Goal: Information Seeking & Learning: Compare options

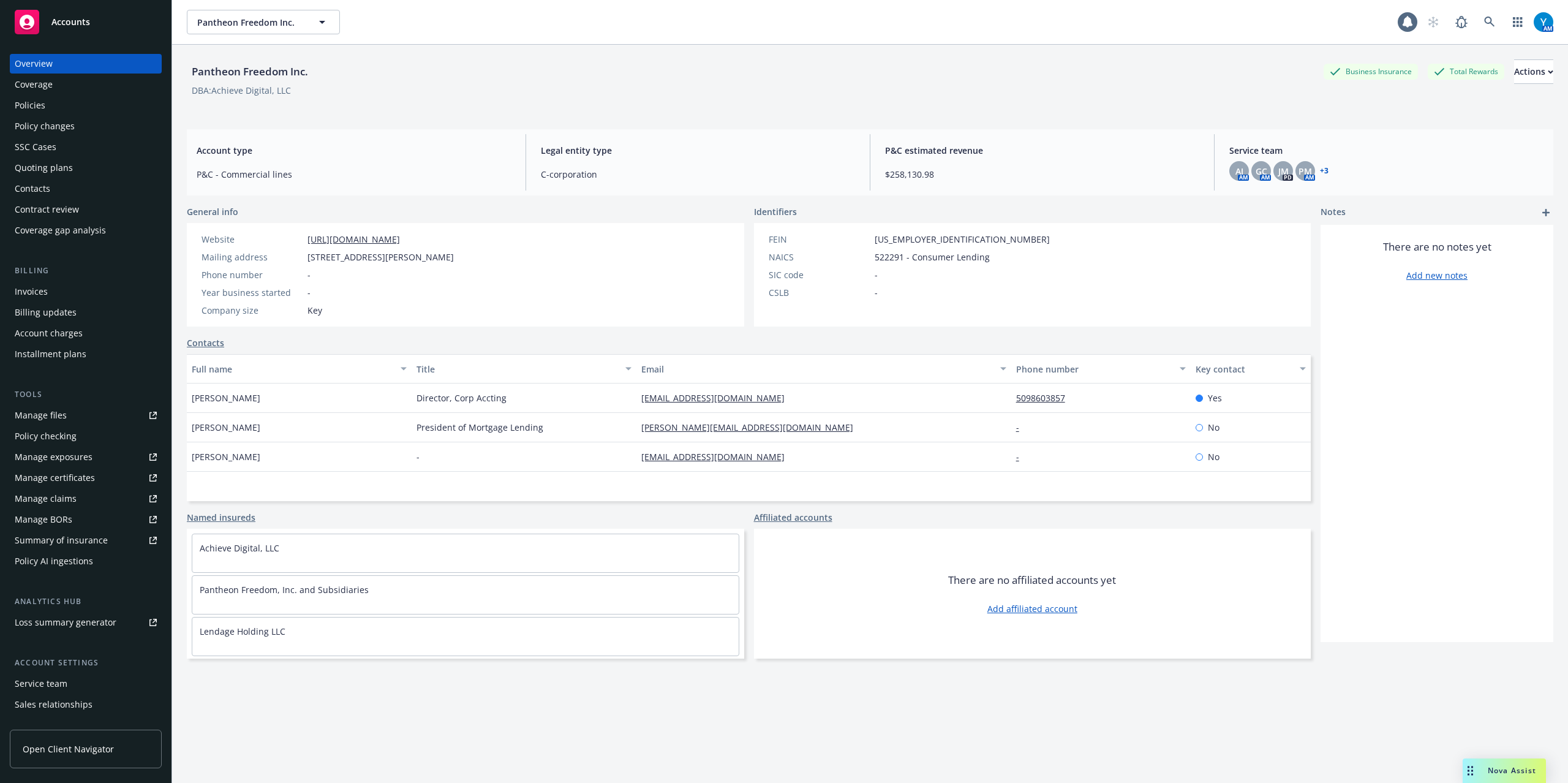
click at [41, 167] on div "Quoting plans" at bounding box center [44, 167] width 59 height 19
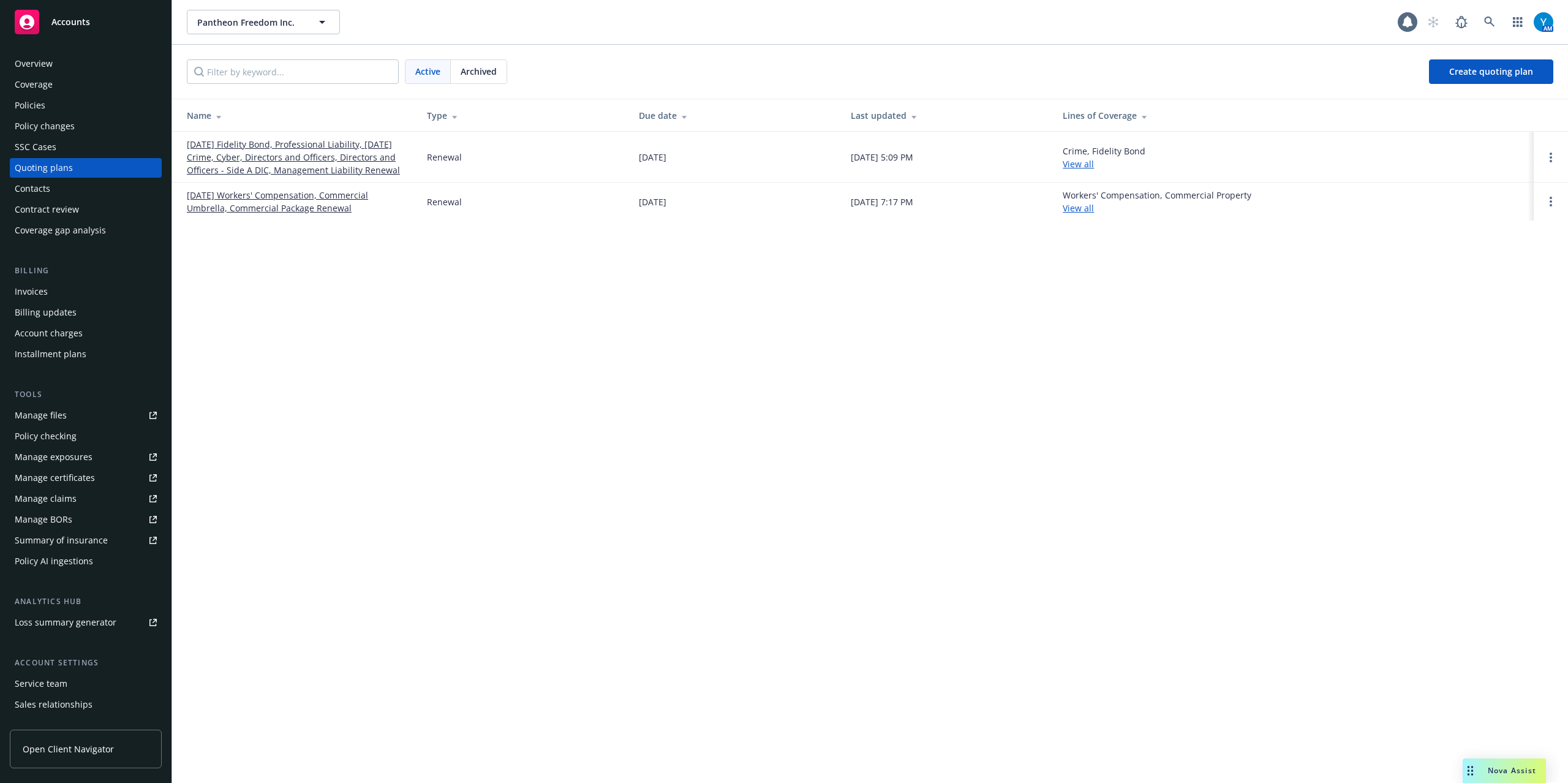
click at [263, 194] on link "08/01/25 Workers' Compensation, Commercial Umbrella, Commercial Package Renewal" at bounding box center [297, 202] width 221 height 26
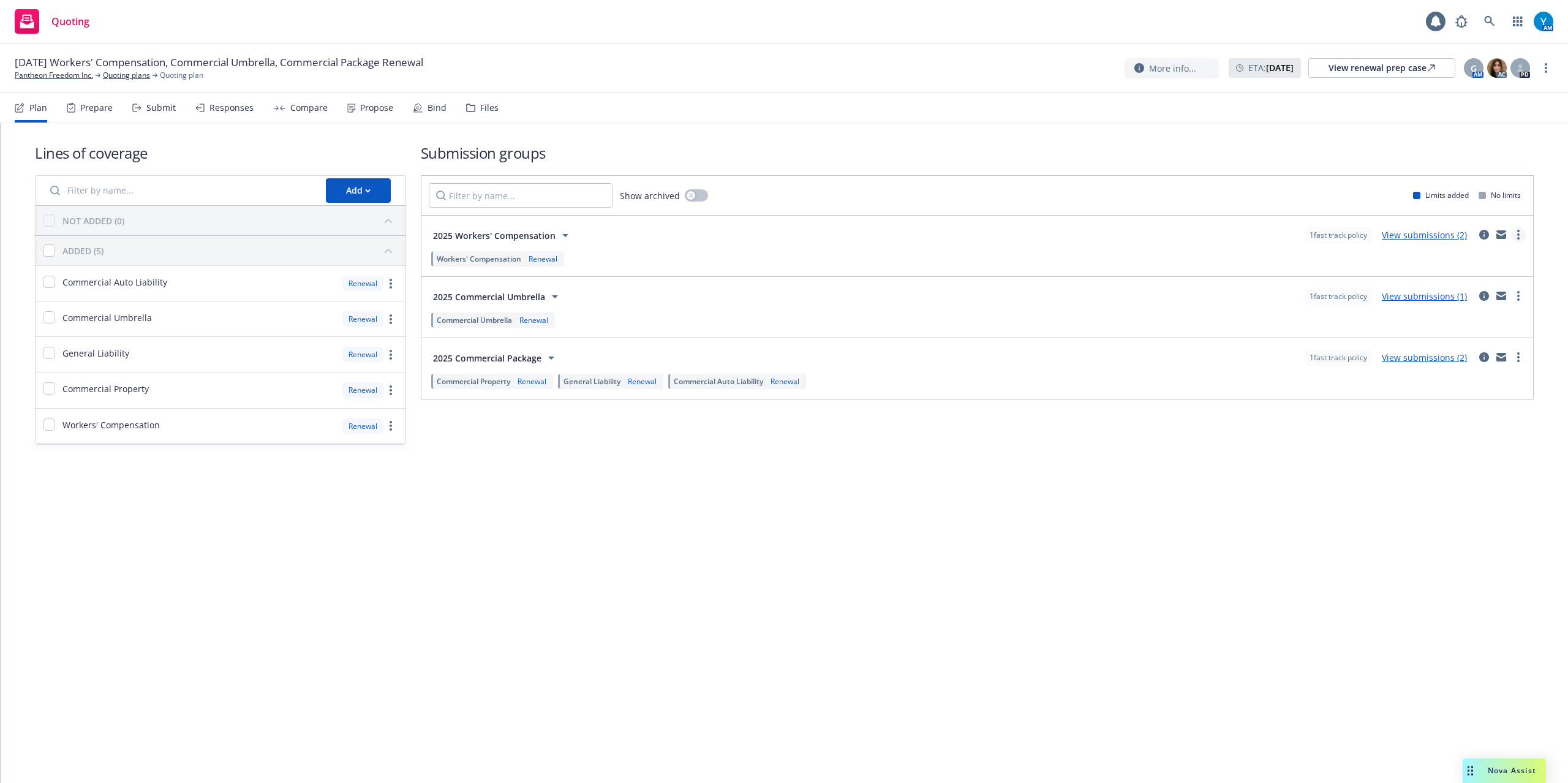
click at [1522, 236] on link "more" at bounding box center [1519, 235] width 15 height 15
click at [1091, 477] on div "Lines of coverage Add NOT ADDED (0) ADDED (5) Commercial Auto Liability Renewal…" at bounding box center [784, 311] width 1568 height 376
click at [89, 106] on div "Prepare" at bounding box center [96, 107] width 32 height 10
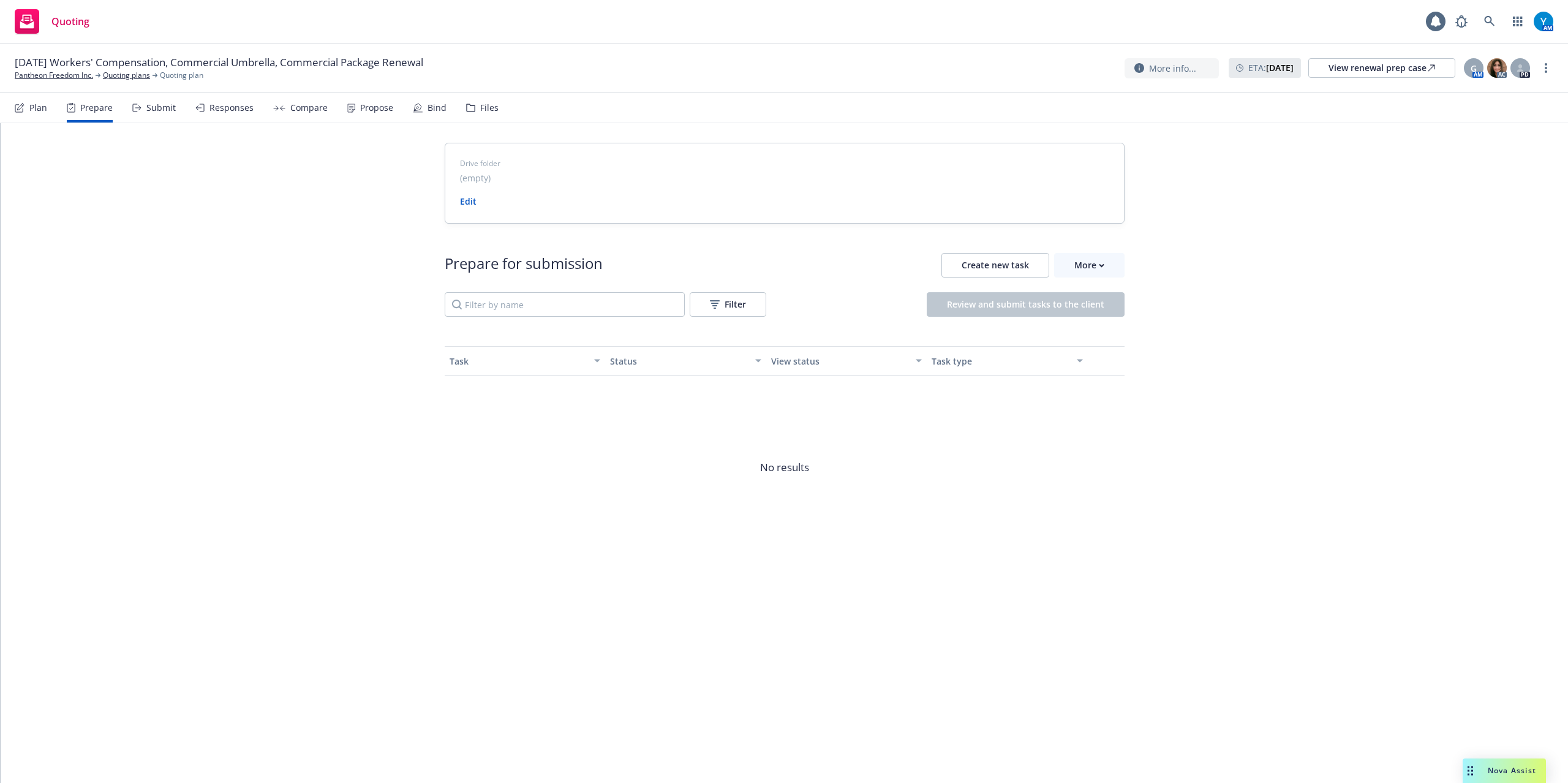
click at [159, 114] on div "Submit" at bounding box center [153, 108] width 43 height 29
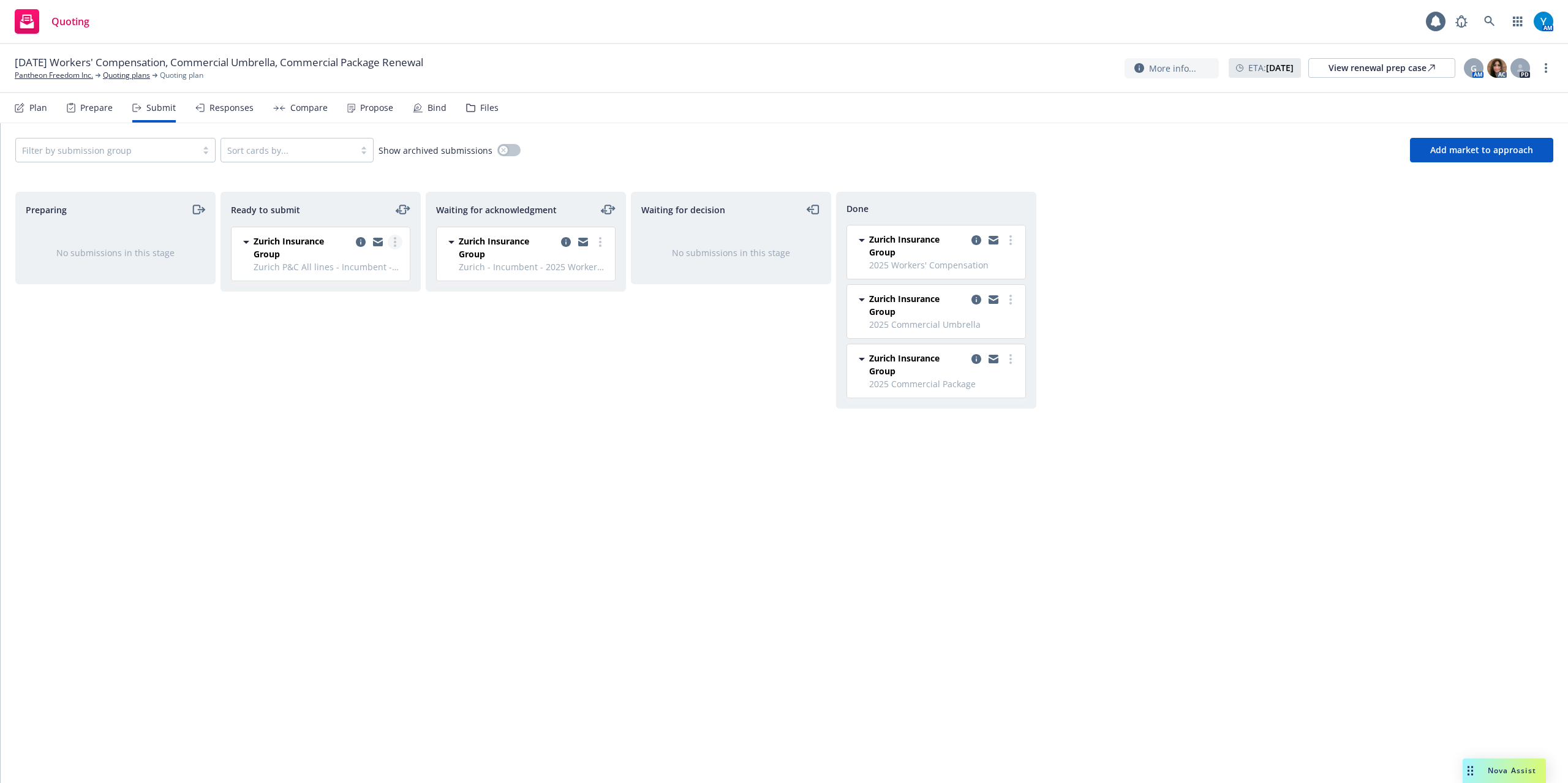
click at [394, 241] on icon "more" at bounding box center [395, 242] width 3 height 10
click at [361, 111] on div "Propose" at bounding box center [377, 107] width 33 height 10
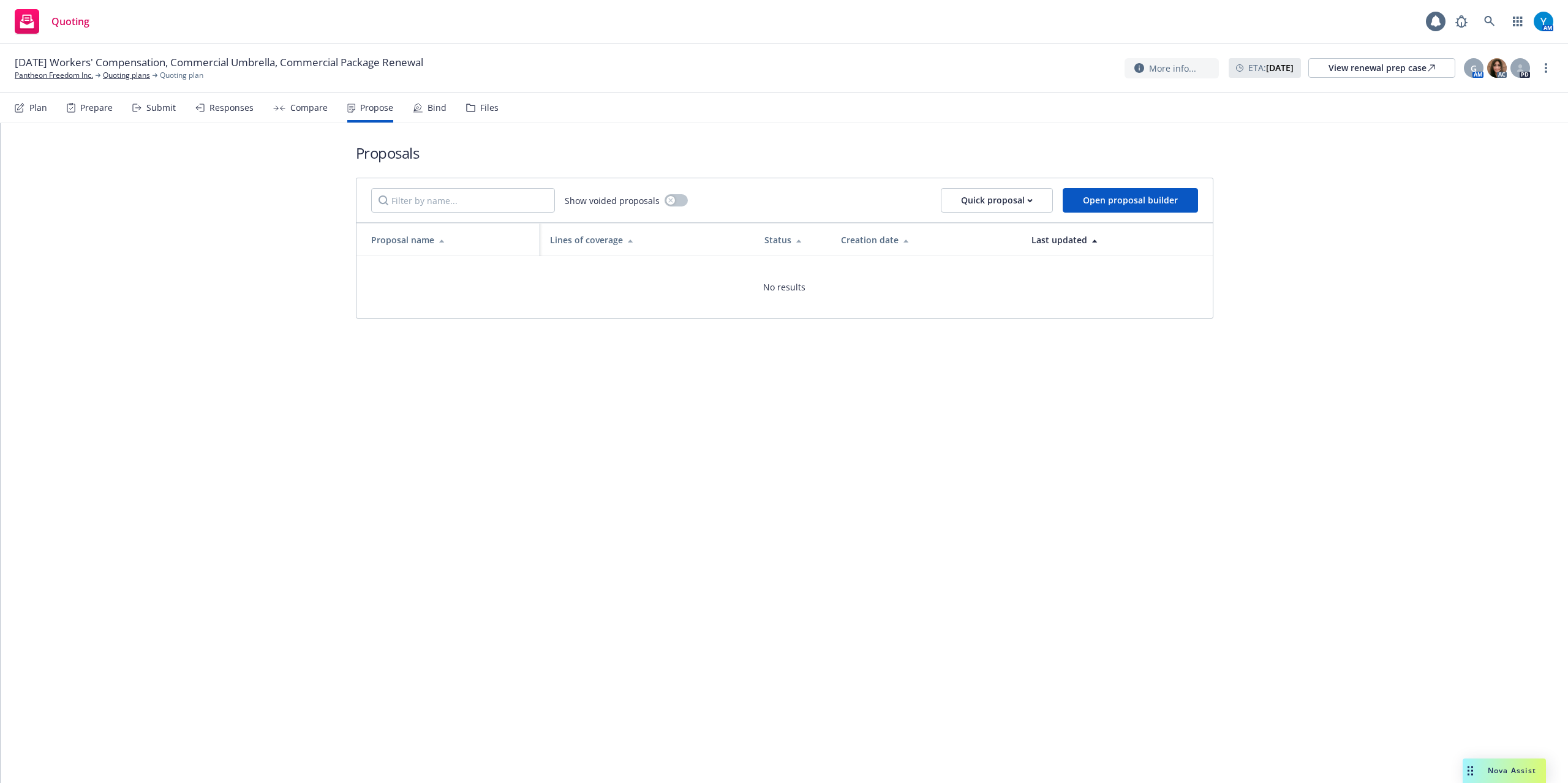
click at [280, 106] on icon at bounding box center [279, 108] width 12 height 6
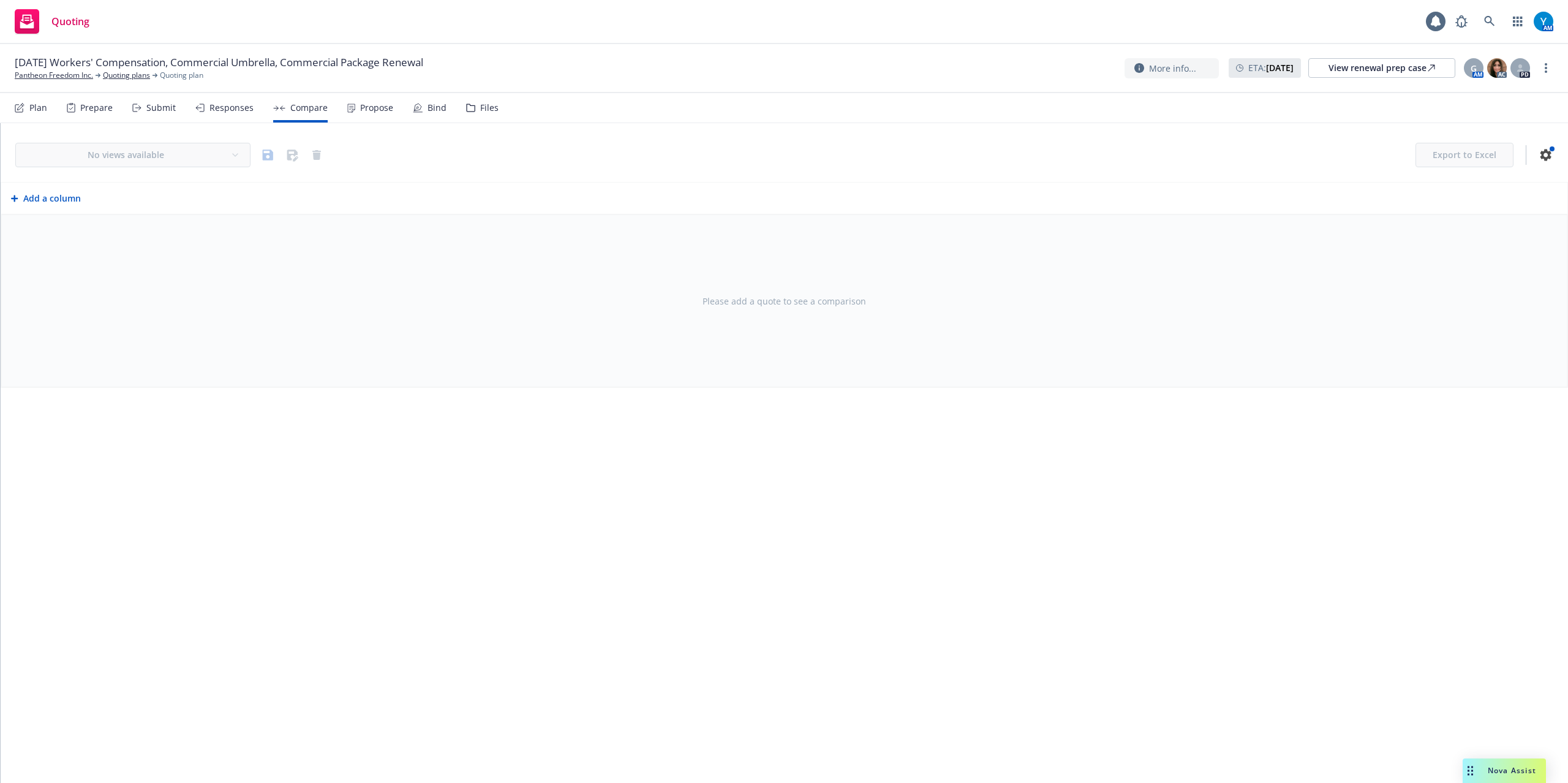
click at [225, 108] on div "Responses" at bounding box center [232, 107] width 44 height 10
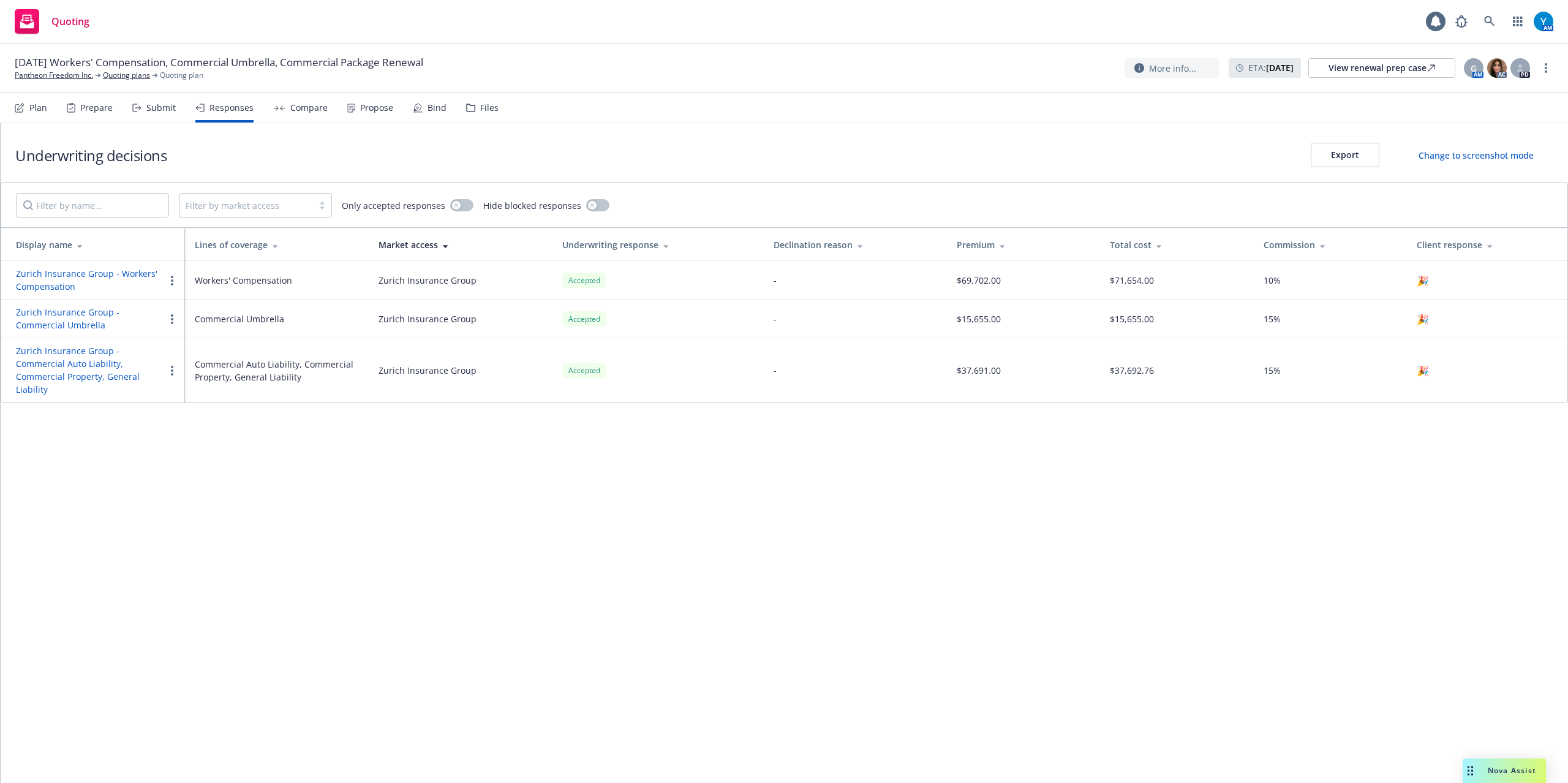
click at [1355, 155] on button "Export" at bounding box center [1344, 155] width 69 height 25
click at [317, 108] on div "Compare" at bounding box center [309, 107] width 38 height 10
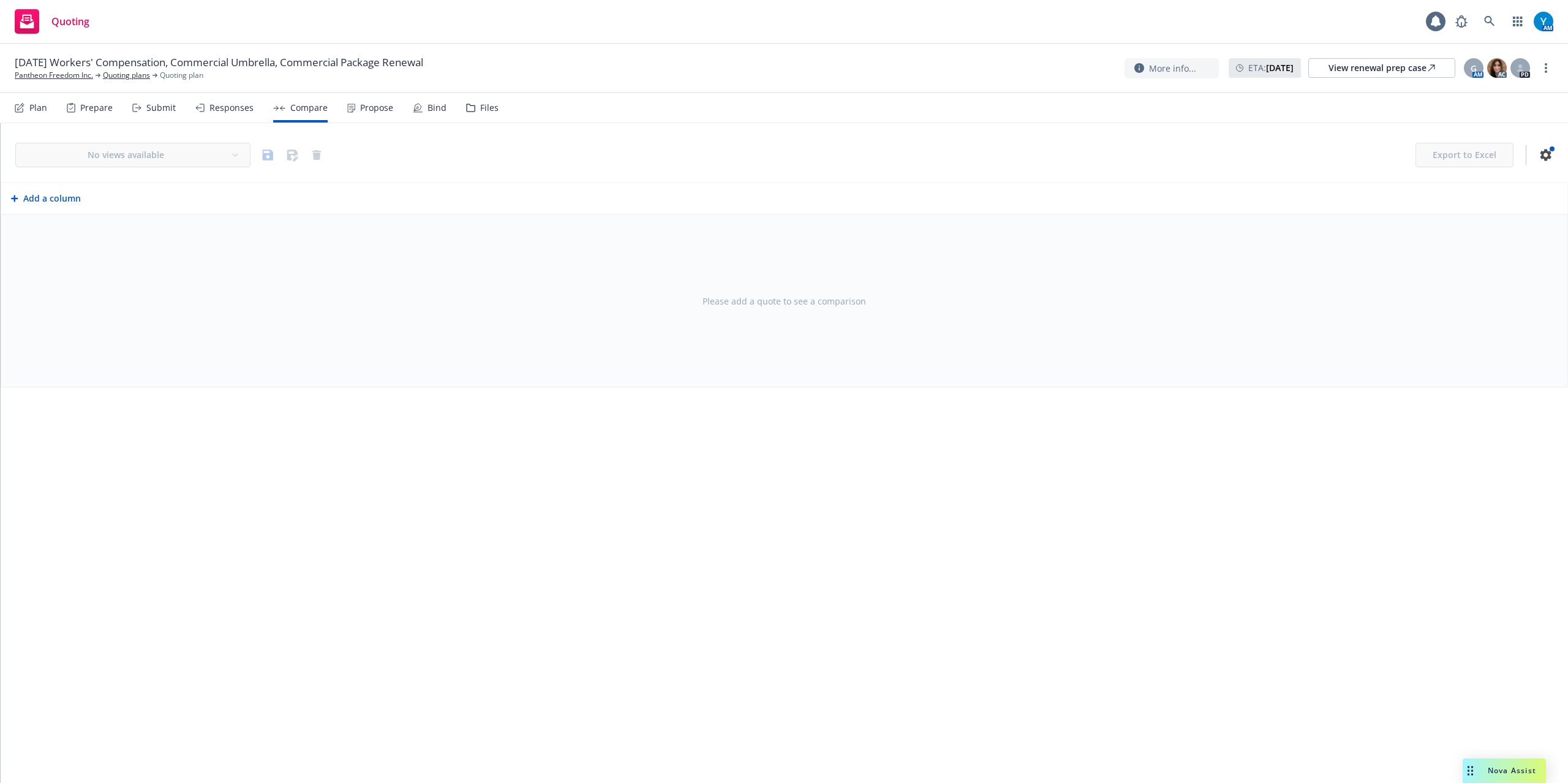
click at [226, 112] on div "Responses" at bounding box center [232, 107] width 44 height 10
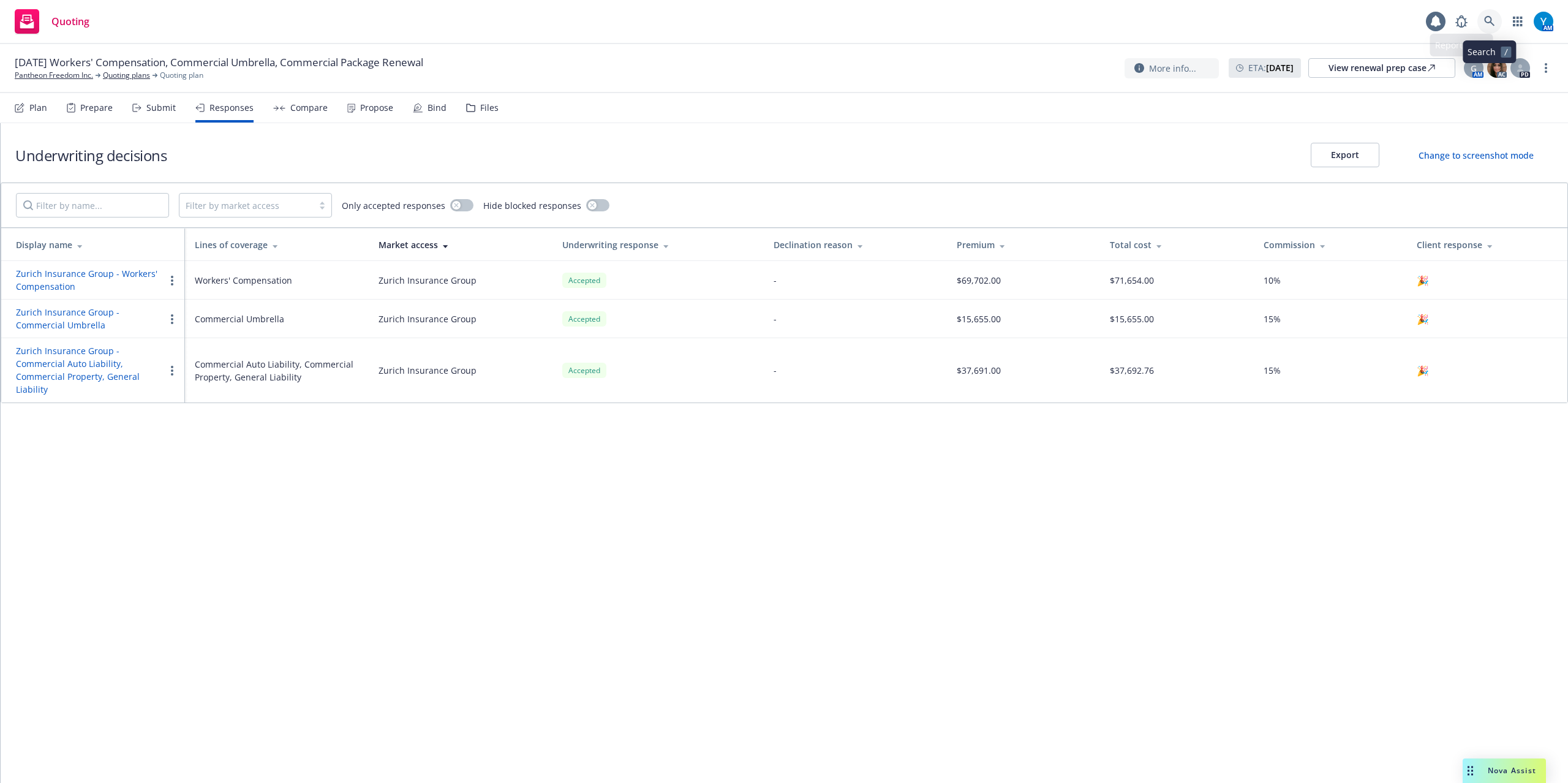
click at [1483, 21] on link at bounding box center [1489, 21] width 25 height 25
click at [319, 108] on div "Compare" at bounding box center [309, 107] width 38 height 10
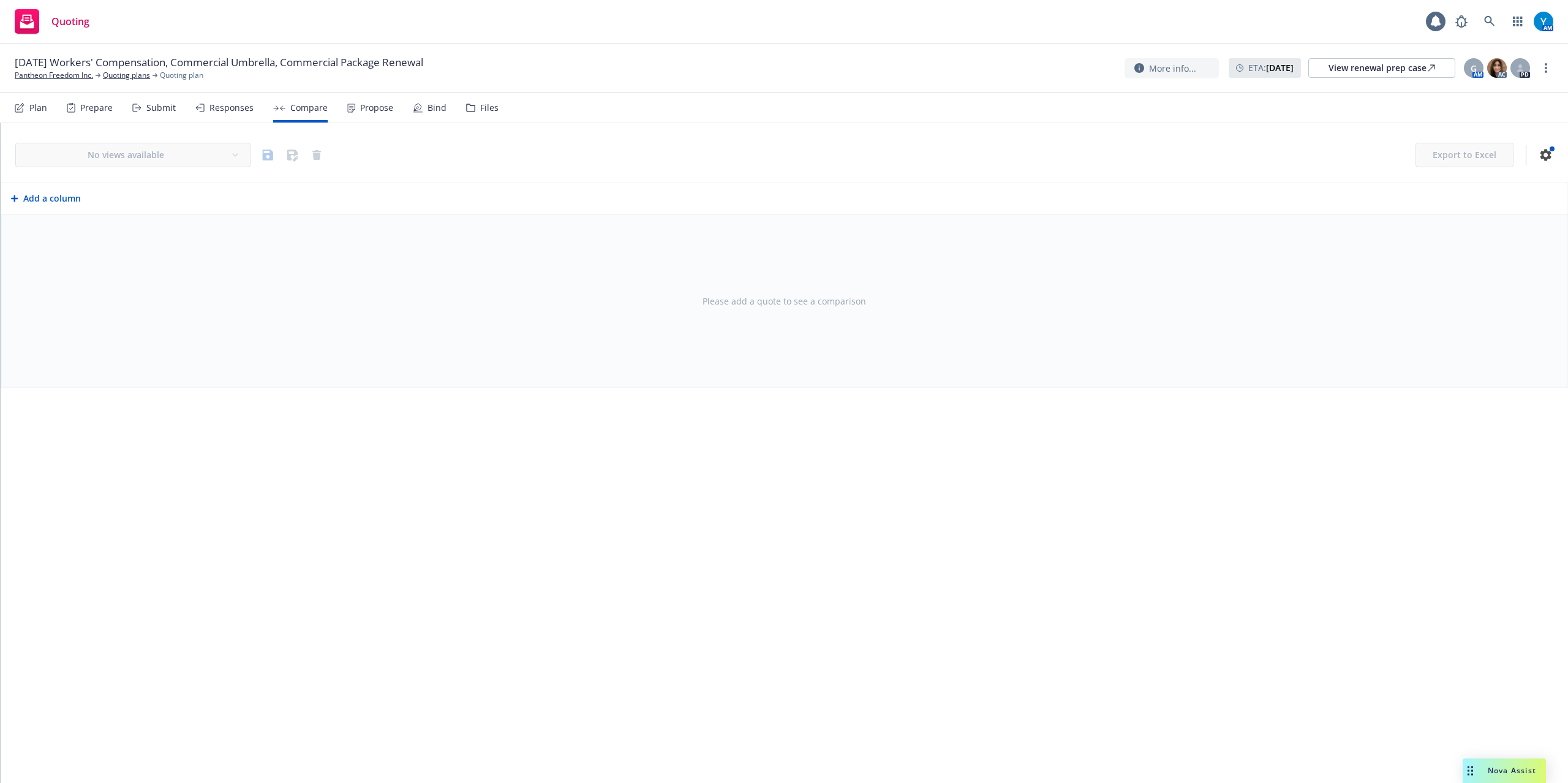
click at [48, 197] on button "Add a column" at bounding box center [46, 198] width 75 height 25
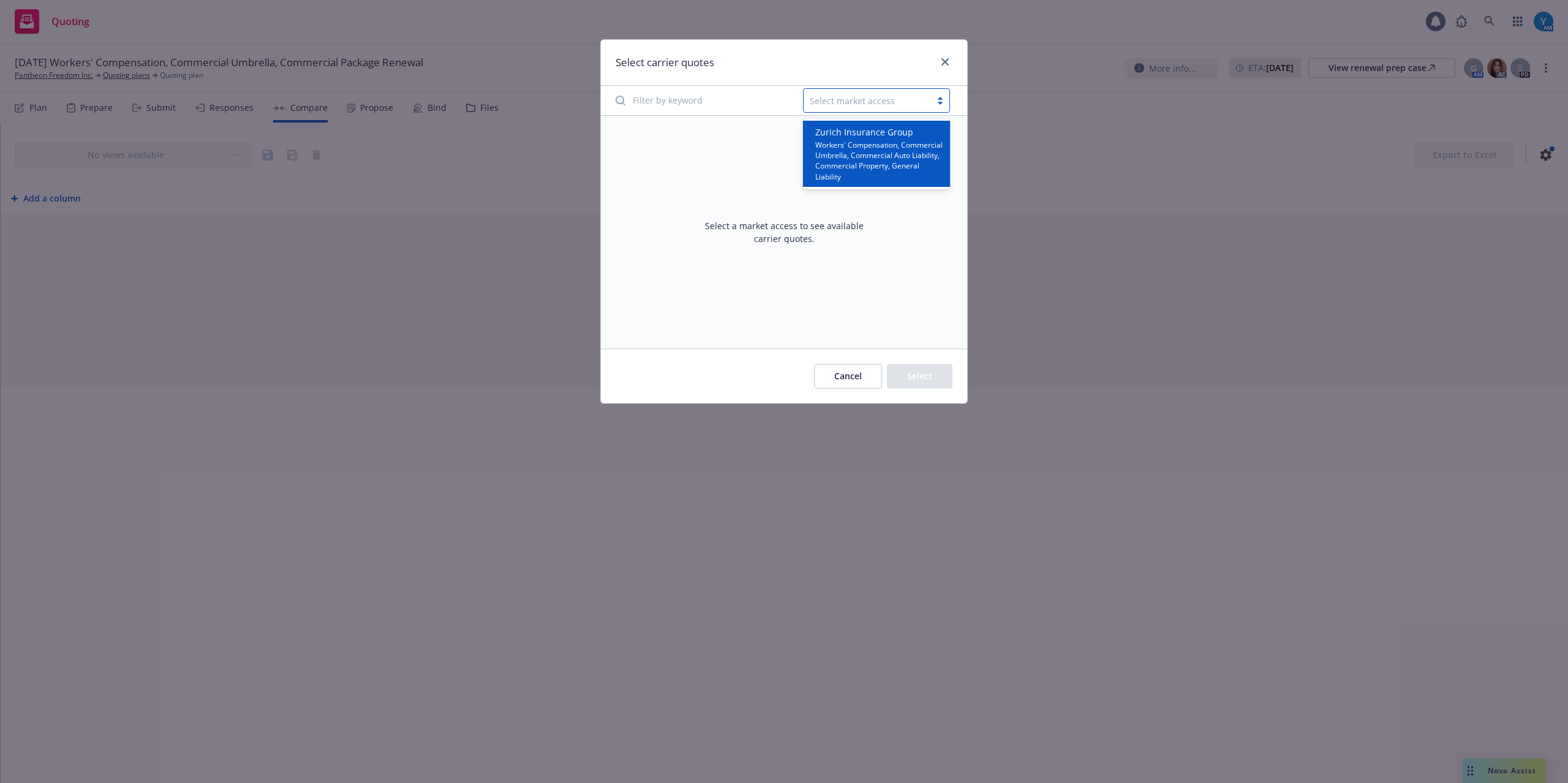
click at [879, 104] on div at bounding box center [868, 101] width 115 height 15
click at [870, 154] on span "Workers' Compensation, Commercial Umbrella, Commercial Auto Liability, Commerci…" at bounding box center [879, 160] width 127 height 43
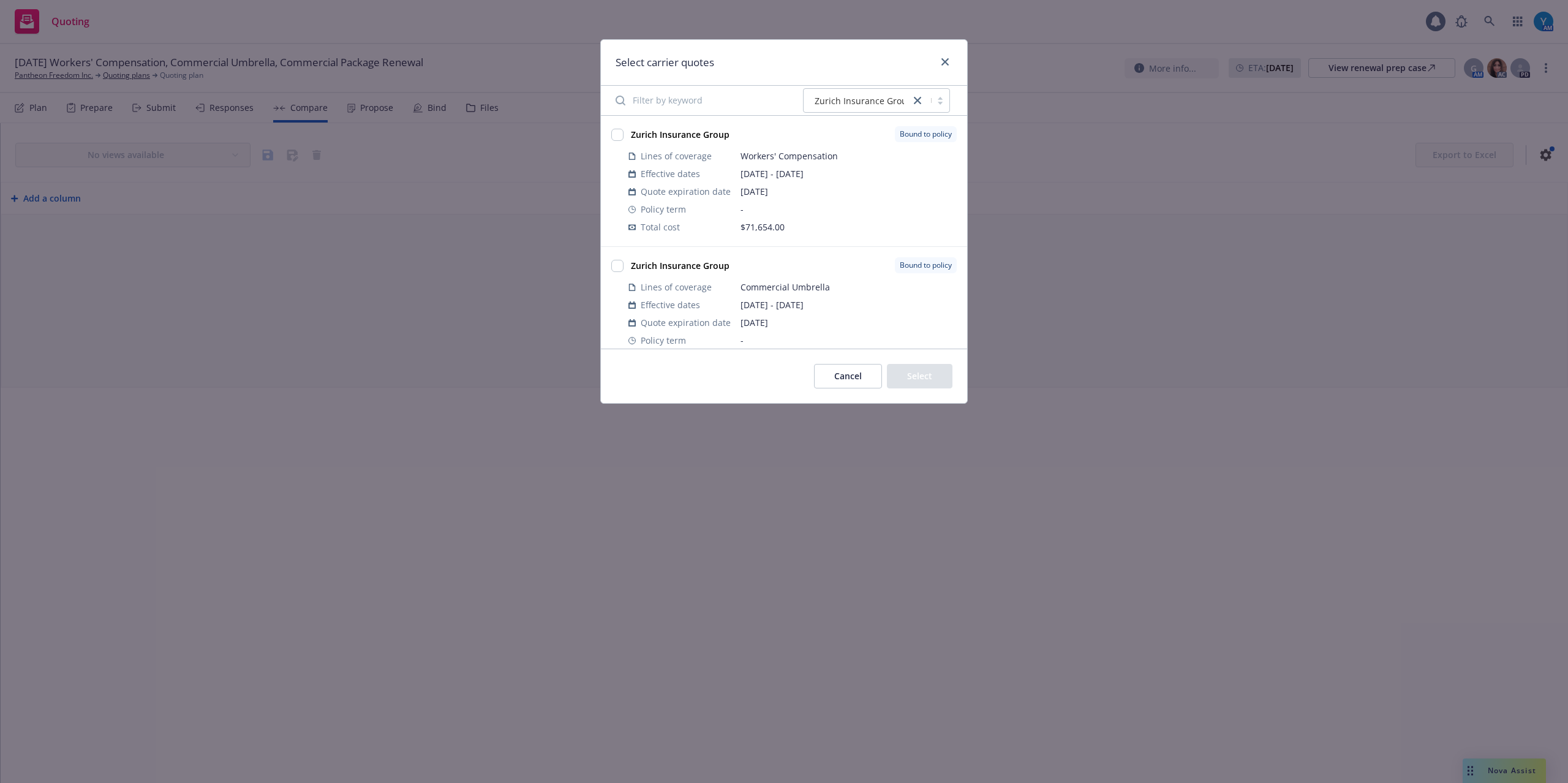
click at [619, 142] on div at bounding box center [617, 136] width 12 height 15
click at [620, 138] on input "checkbox" at bounding box center [617, 134] width 12 height 12
checkbox input "true"
drag, startPoint x: 616, startPoint y: 267, endPoint x: 625, endPoint y: 259, distance: 12.0
click at [616, 268] on input "checkbox" at bounding box center [617, 265] width 12 height 12
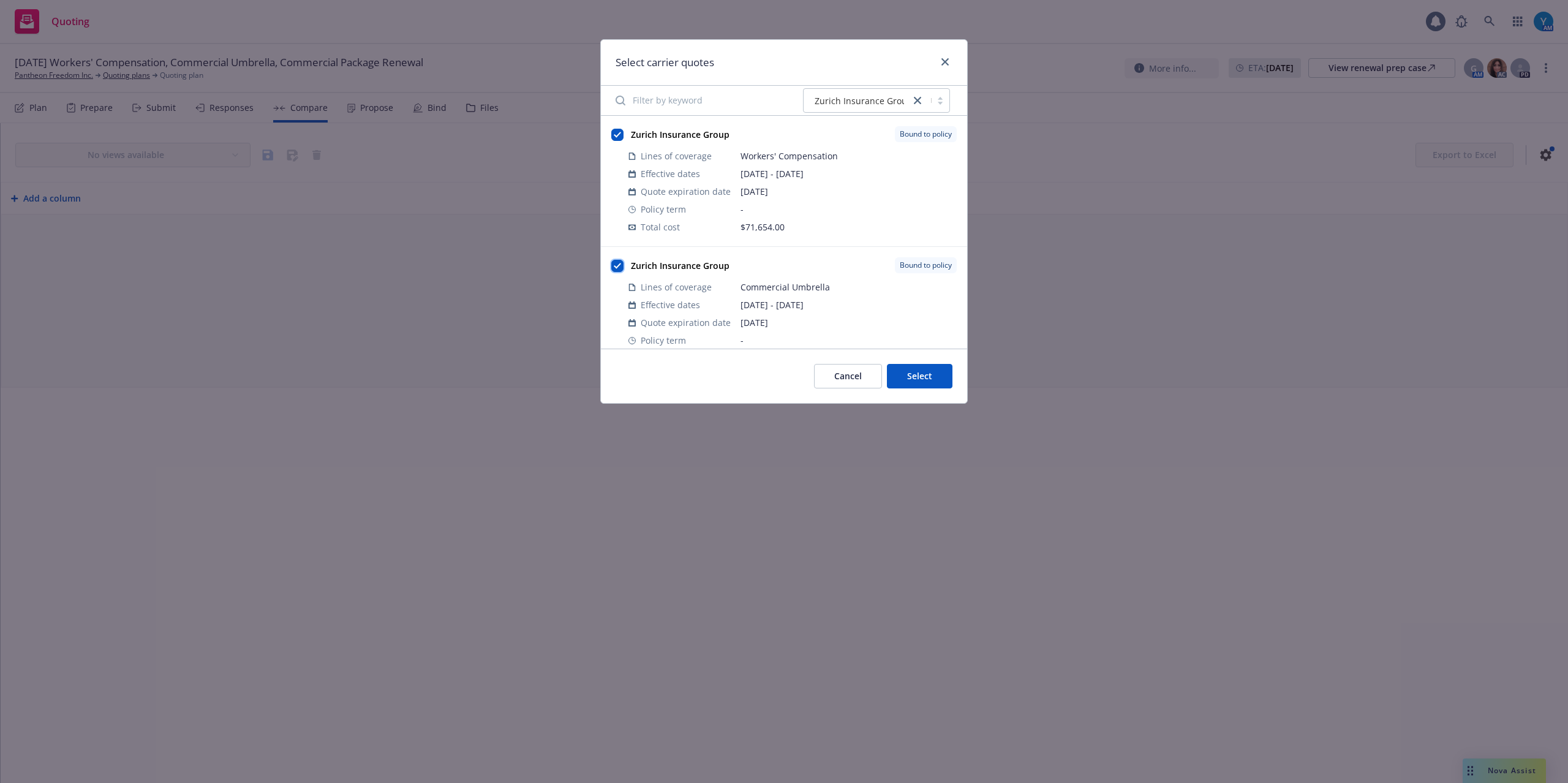
checkbox input "true"
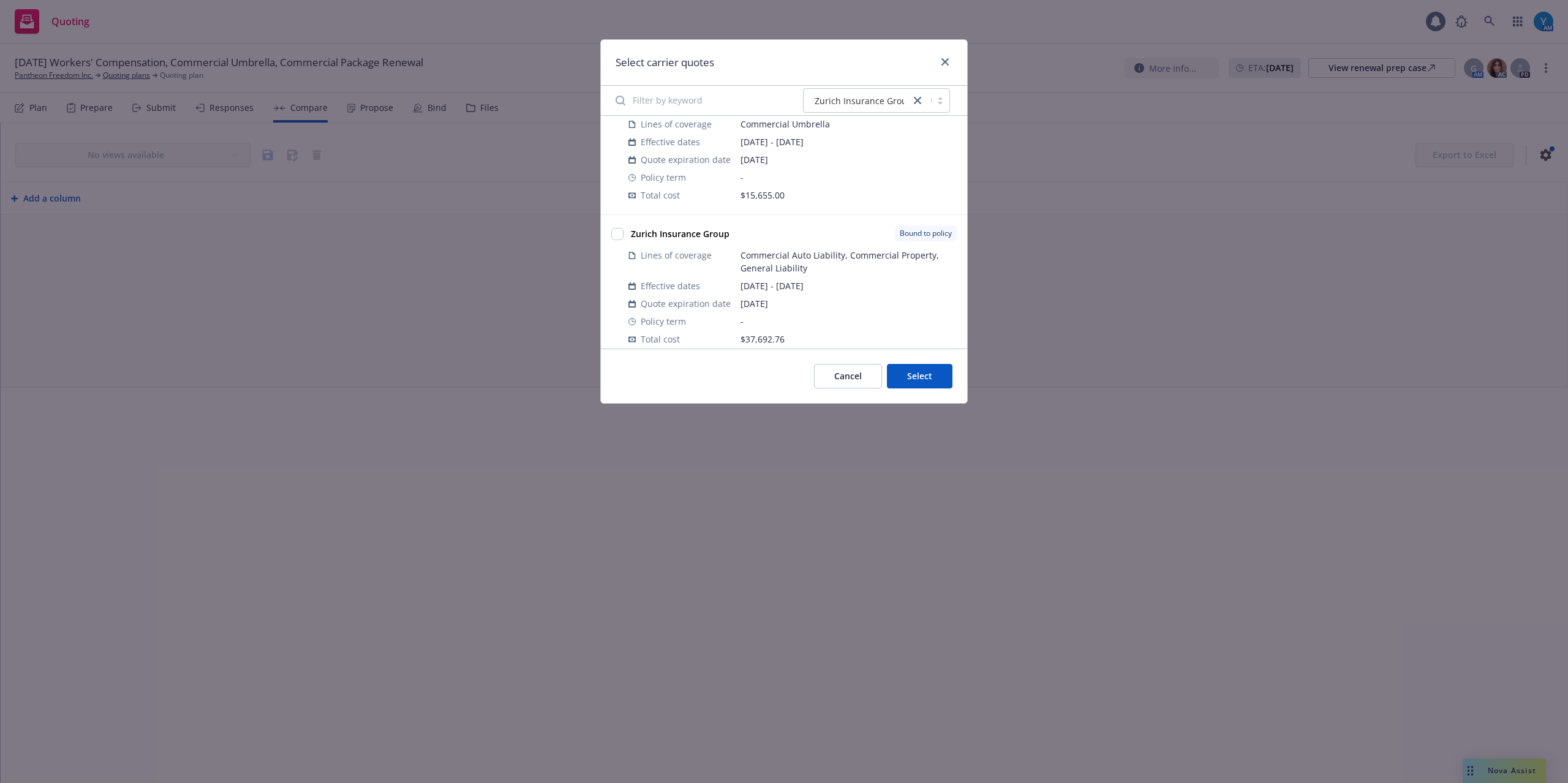
click at [625, 237] on div at bounding box center [617, 286] width 17 height 127
click at [619, 226] on input "checkbox" at bounding box center [617, 223] width 12 height 12
checkbox input "true"
click at [939, 375] on button "Select" at bounding box center [920, 376] width 66 height 25
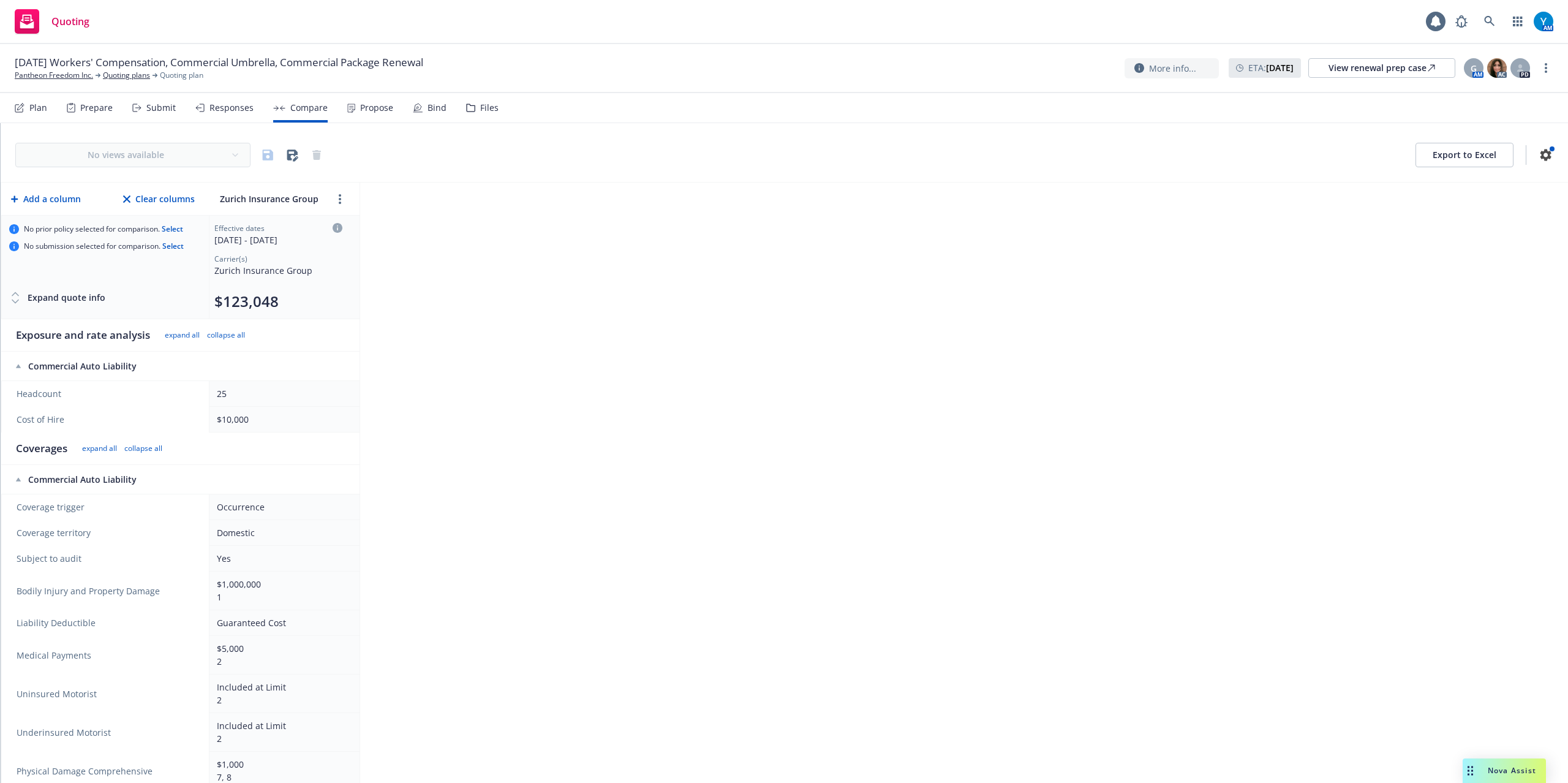
click at [49, 199] on button "Add a column" at bounding box center [46, 199] width 75 height 25
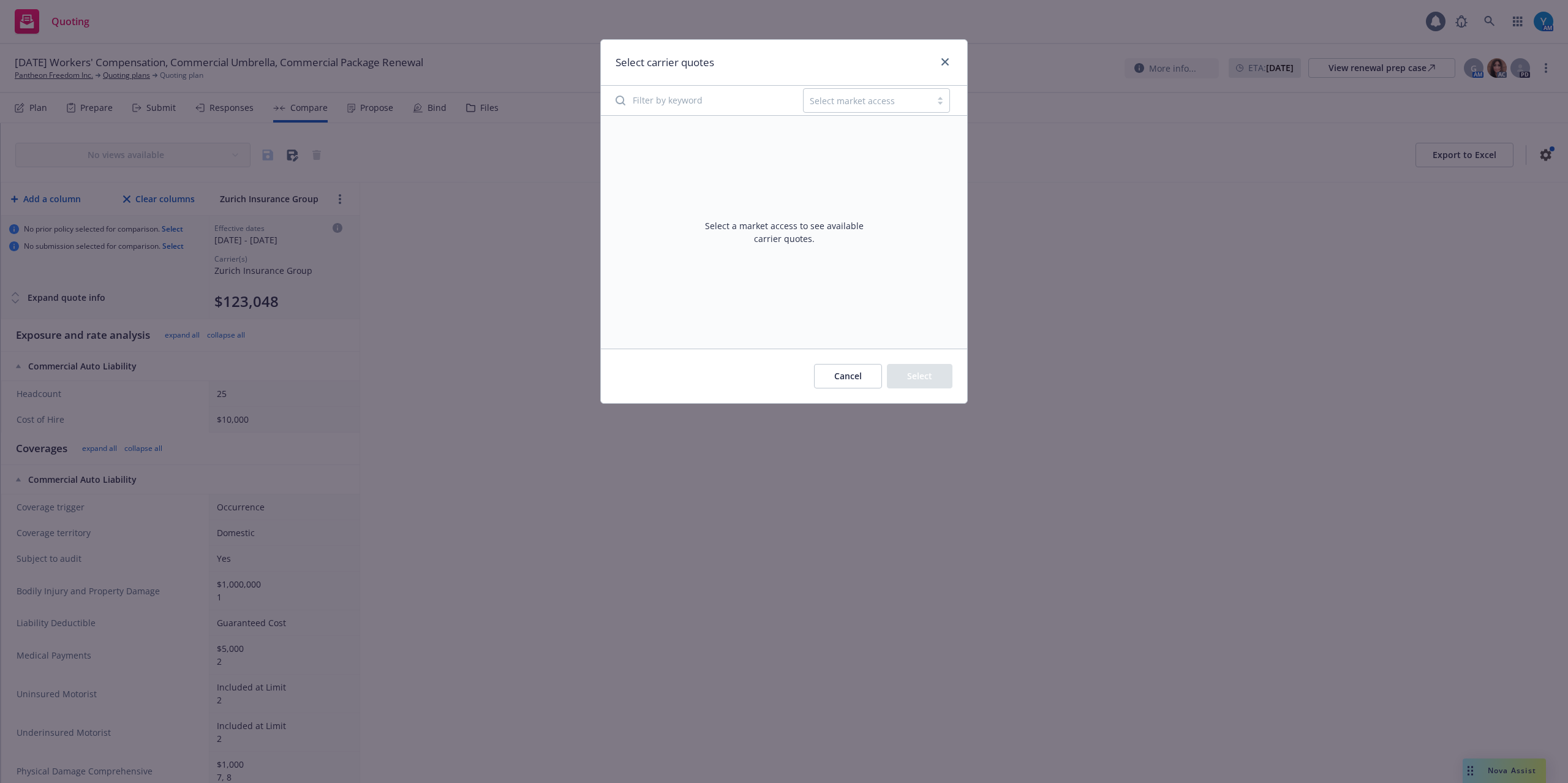
click at [912, 99] on div at bounding box center [868, 101] width 115 height 15
click at [872, 285] on div "Select a market access to see available carrier quotes." at bounding box center [784, 232] width 367 height 233
click at [844, 380] on button "Cancel" at bounding box center [848, 376] width 68 height 25
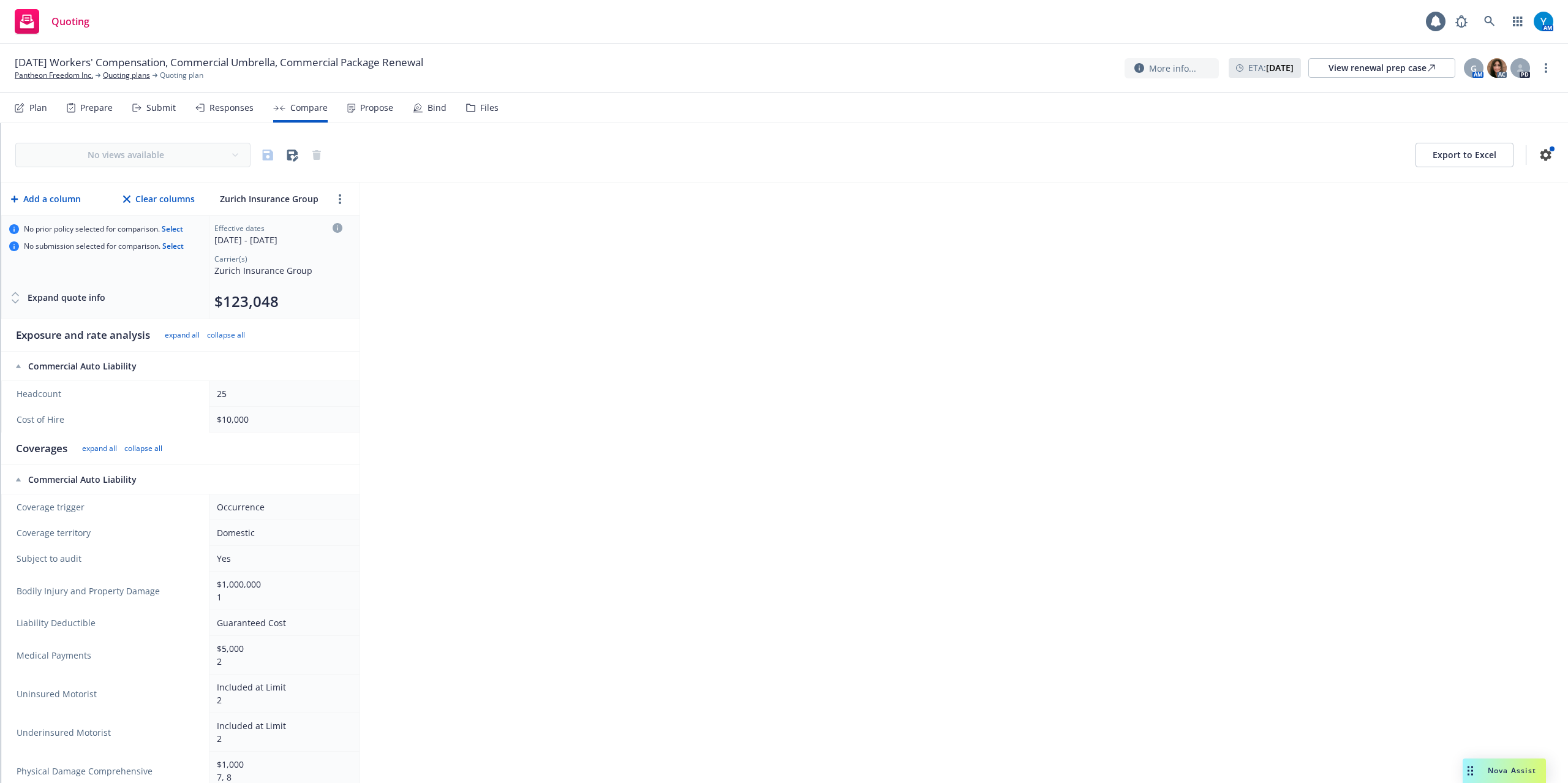
click at [169, 152] on div "No views available" at bounding box center [170, 155] width 309 height 25
click at [221, 152] on div "No views available" at bounding box center [170, 155] width 309 height 25
click at [222, 152] on div "No views available" at bounding box center [170, 155] width 309 height 25
click at [505, 223] on div "No views available Export to Excel Add a column Clear columns Zurich Insurance …" at bounding box center [784, 453] width 1568 height 660
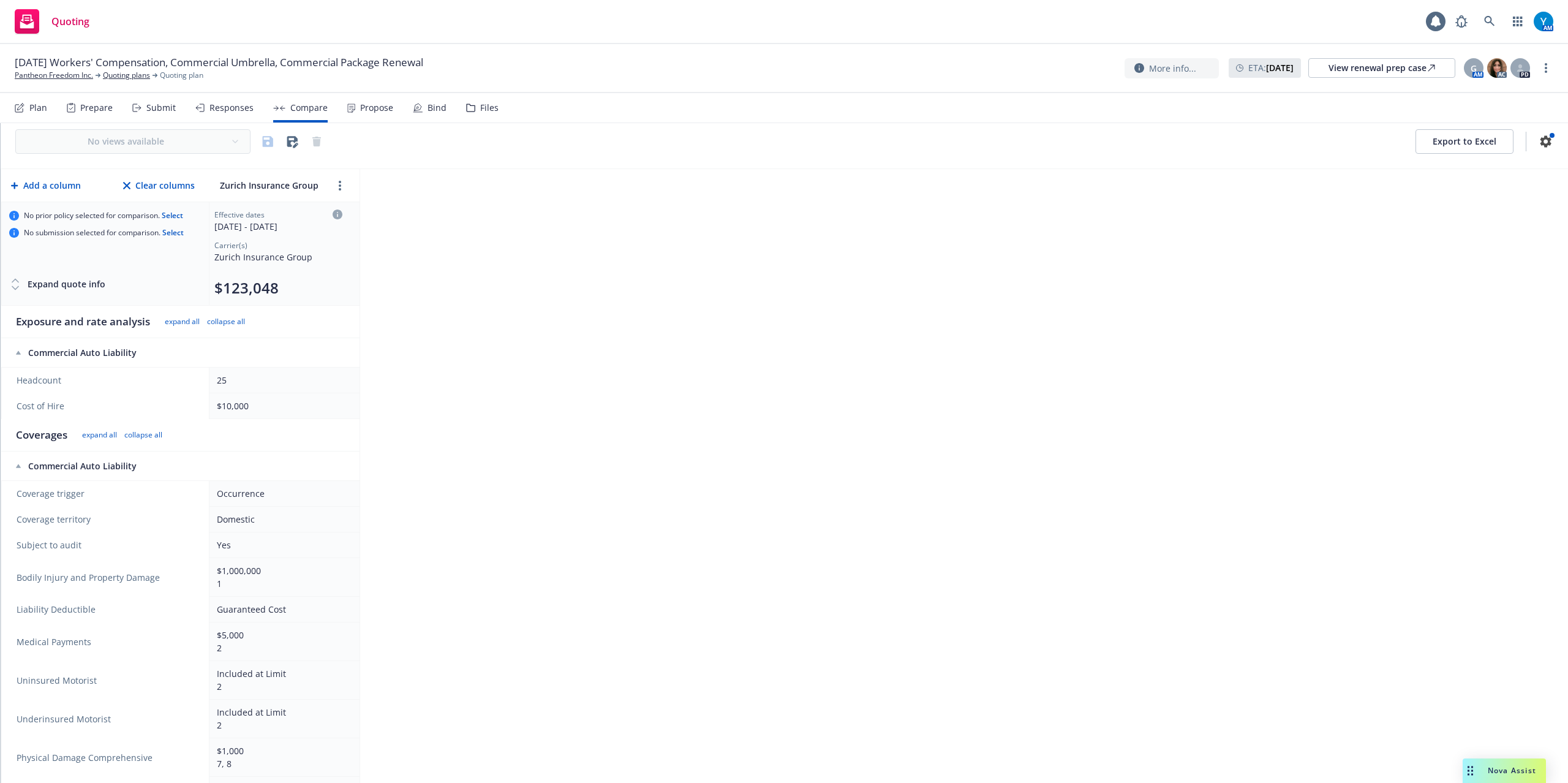
scroll to position [0, 0]
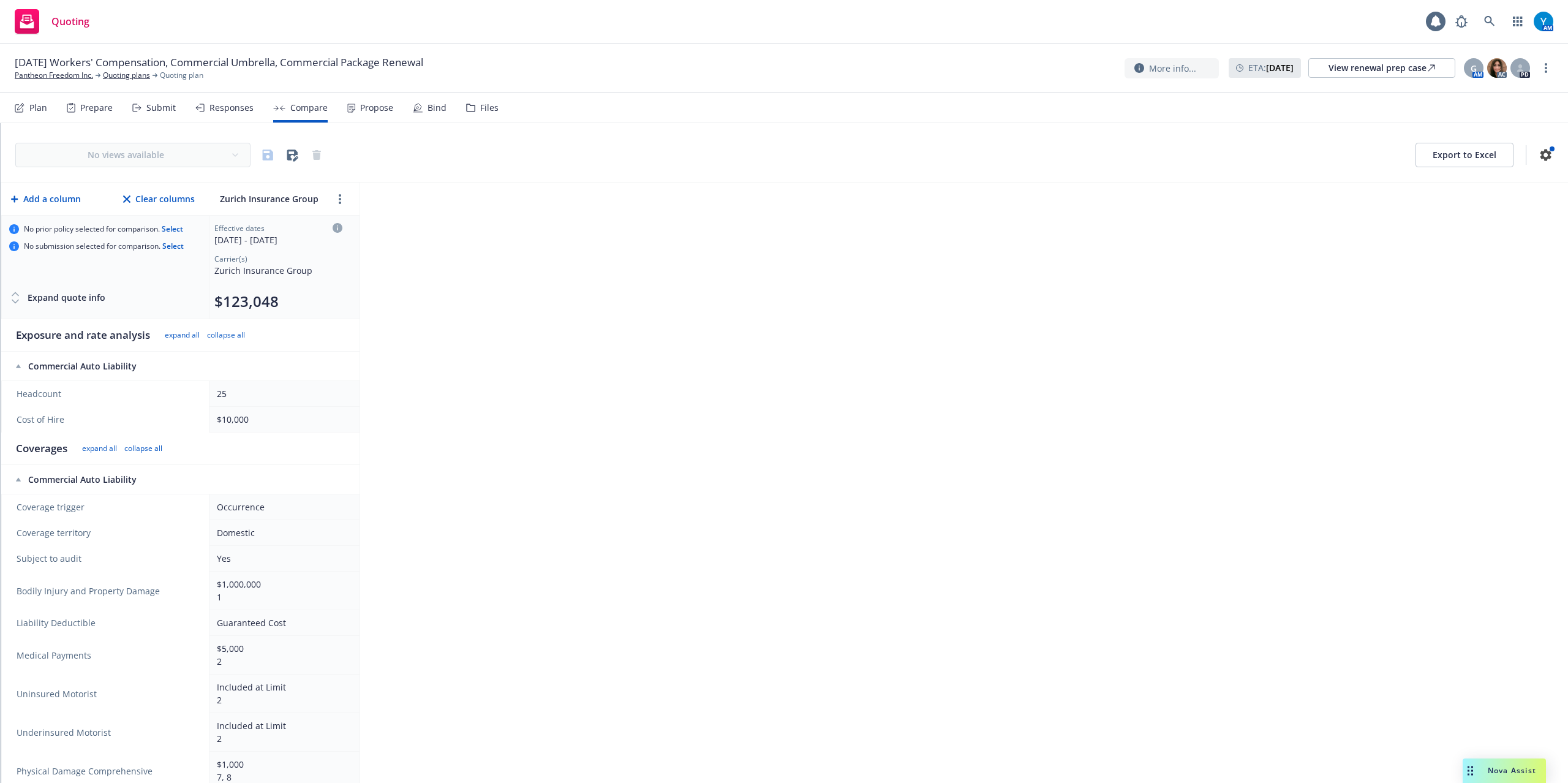
click at [171, 229] on button "Select" at bounding box center [171, 229] width 21 height 0
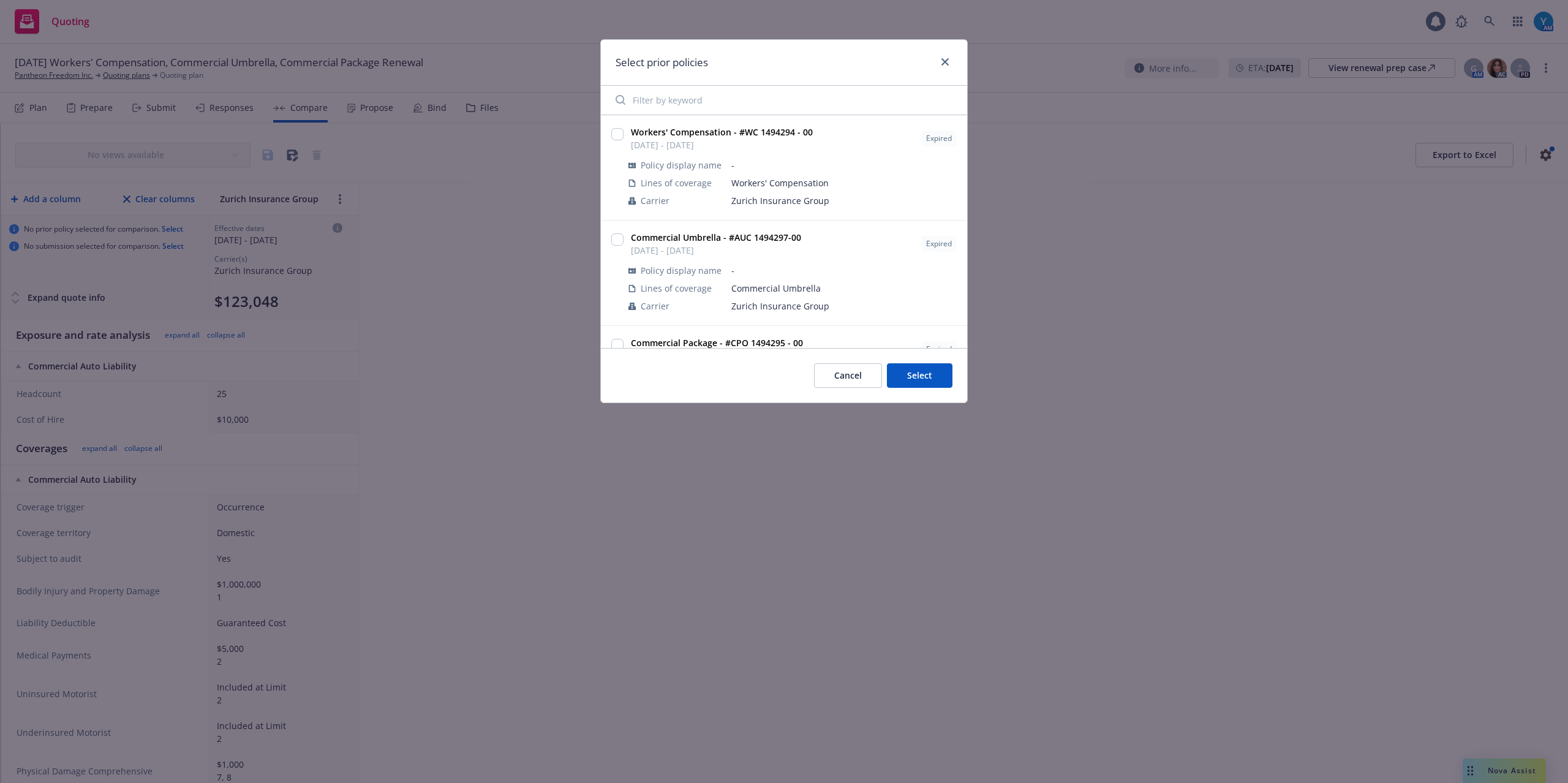
click at [711, 102] on input "Filter by keyword" at bounding box center [784, 100] width 352 height 25
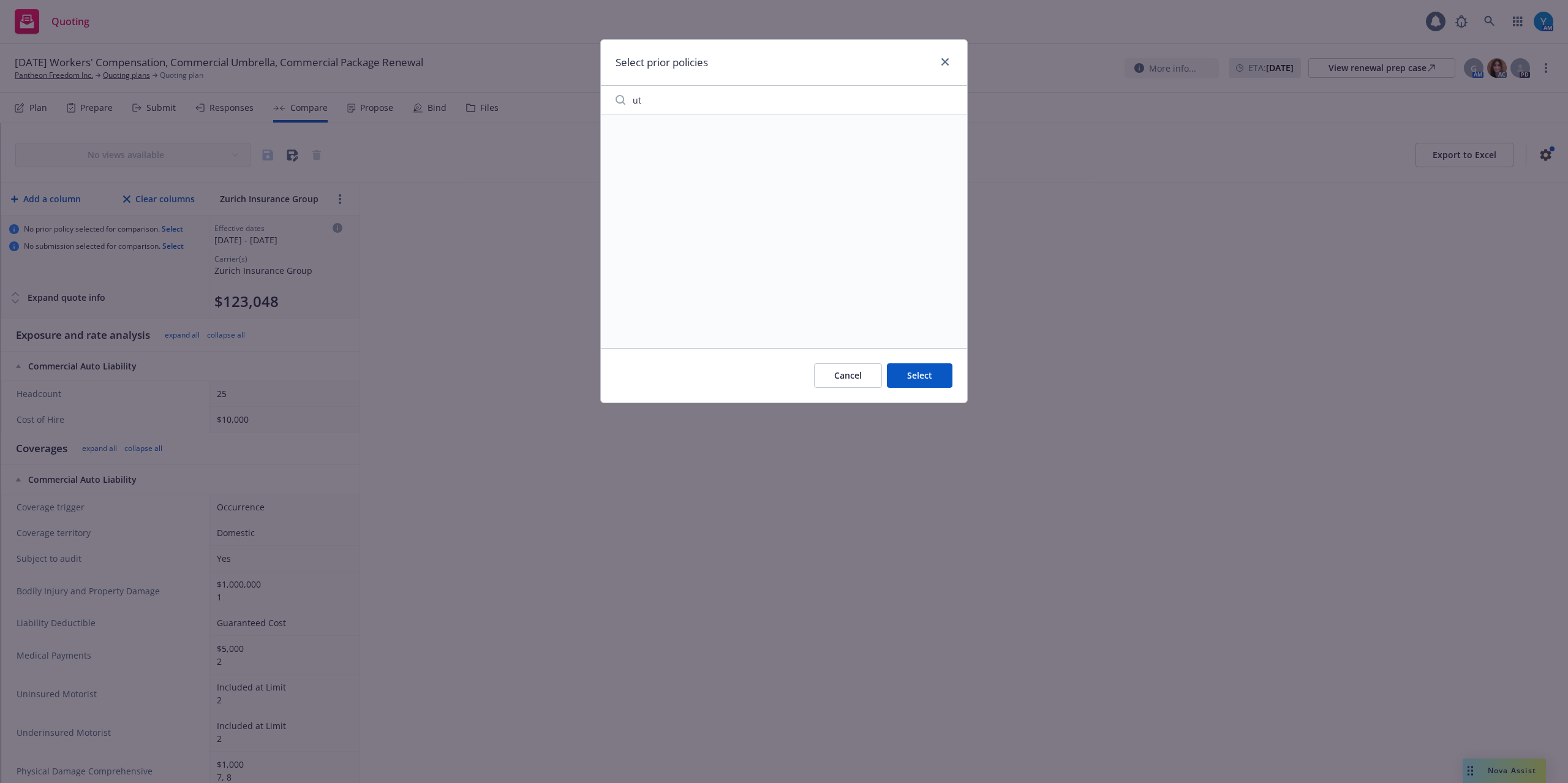
type input "u"
type input "auto"
drag, startPoint x: 772, startPoint y: 104, endPoint x: 532, endPoint y: 114, distance: 240.2
click at [532, 114] on div "Select prior policies auto Cancel Select" at bounding box center [784, 392] width 1568 height 783
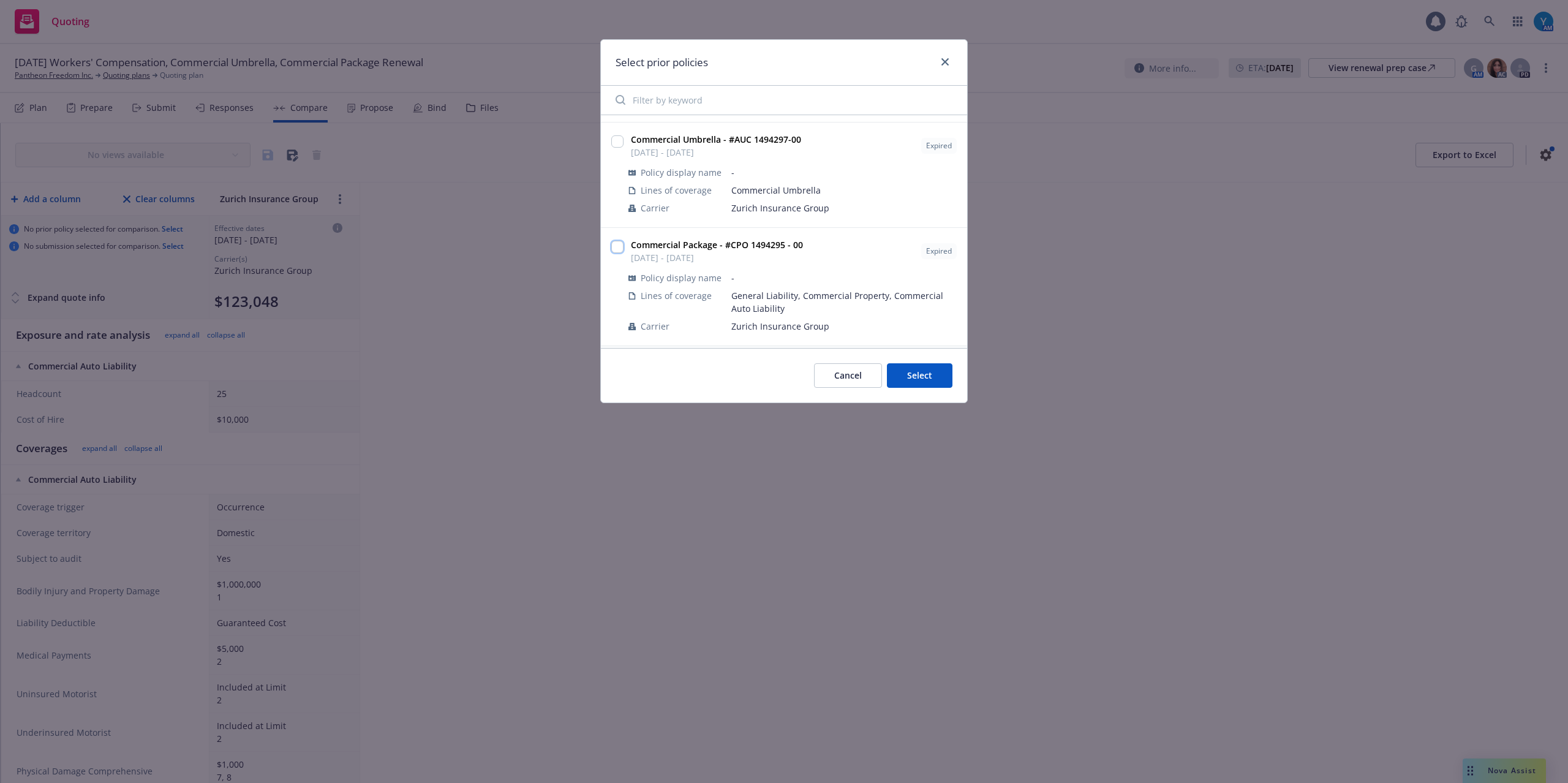
drag, startPoint x: 620, startPoint y: 250, endPoint x: 638, endPoint y: 250, distance: 18.0
click at [620, 250] on input "checkbox" at bounding box center [617, 247] width 12 height 12
checkbox input "true"
click at [616, 251] on input "checkbox" at bounding box center [617, 252] width 12 height 12
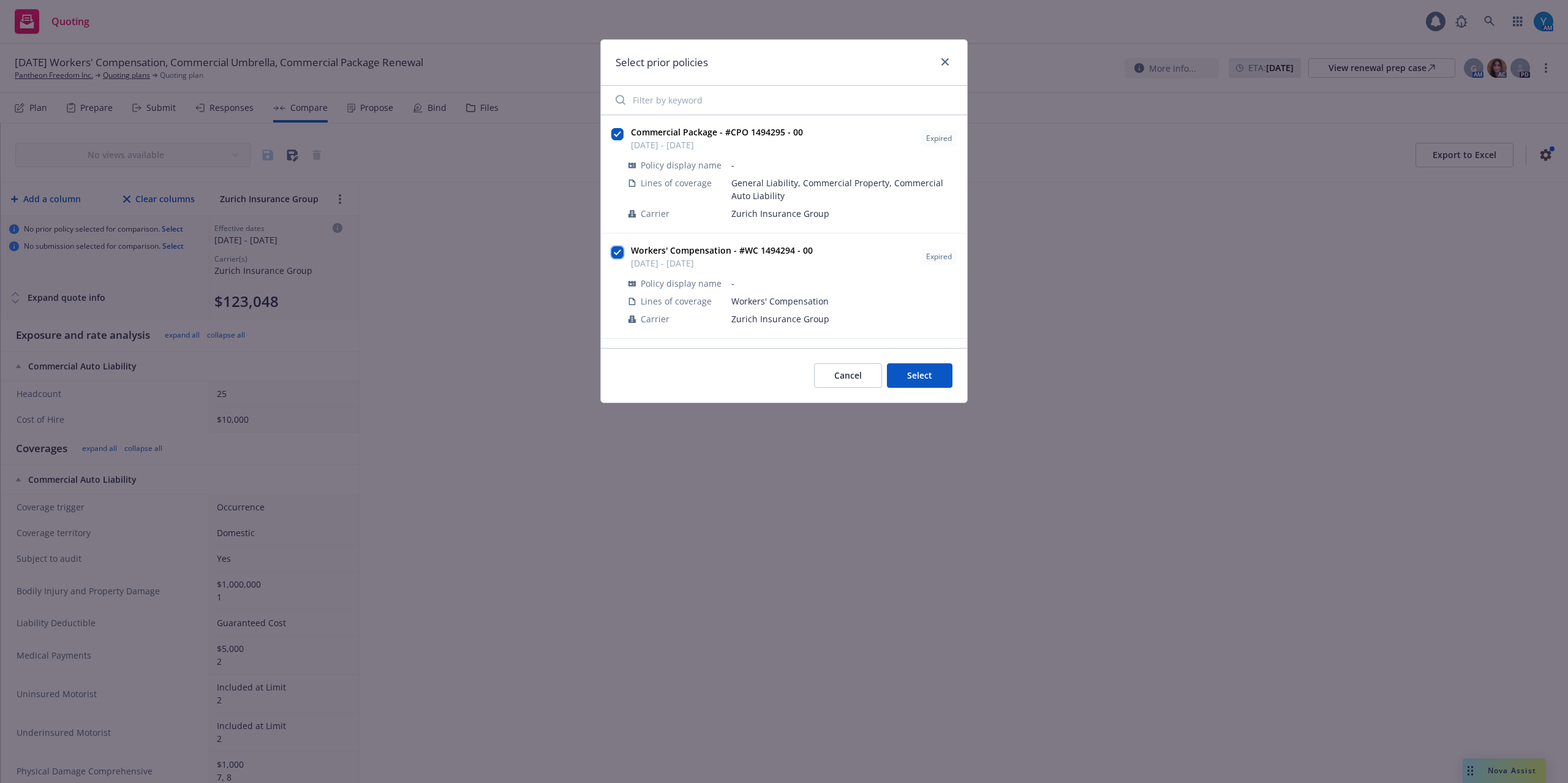
checkbox input "true"
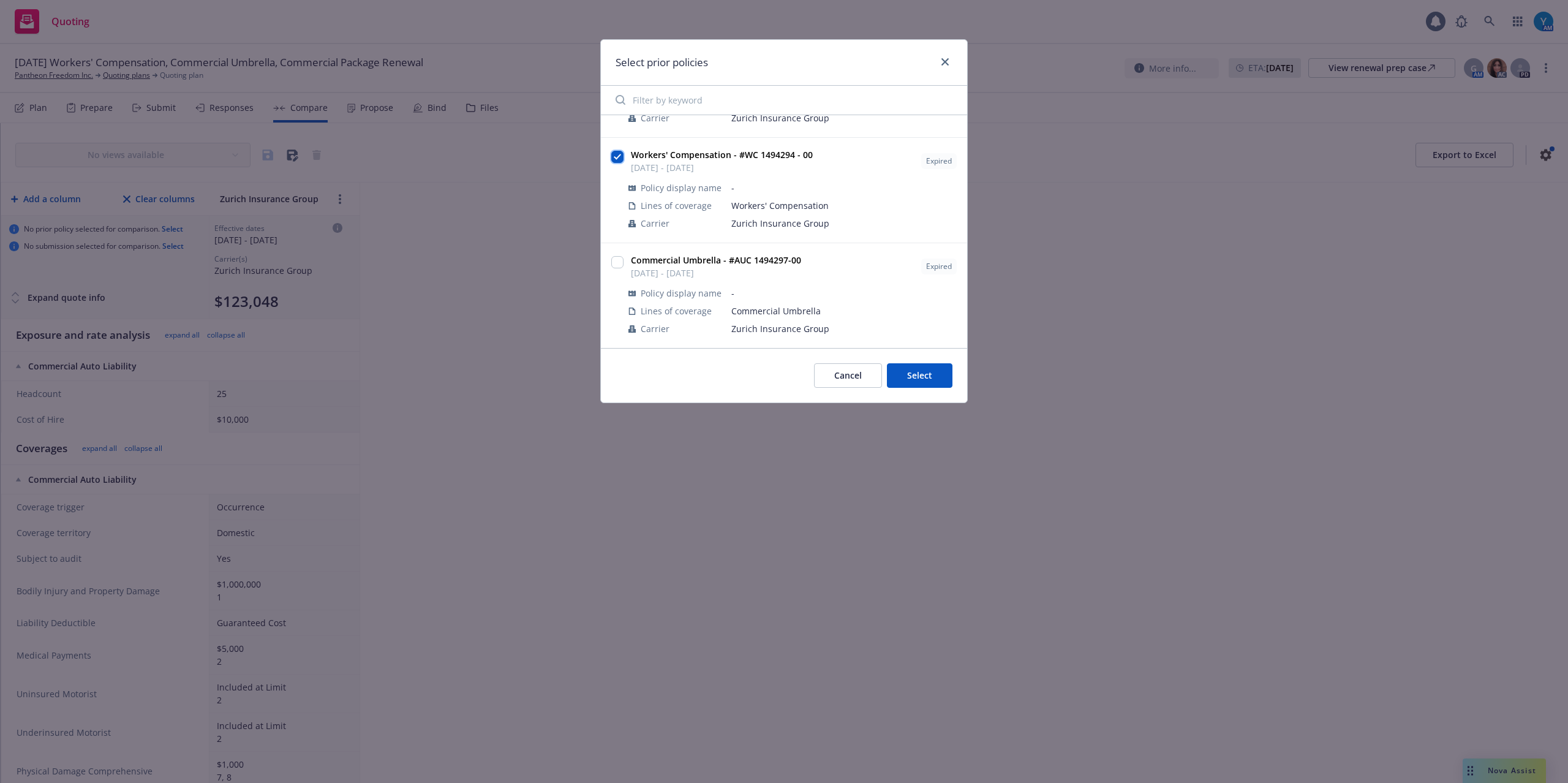
scroll to position [98, 0]
click at [610, 262] on div at bounding box center [617, 292] width 17 height 89
click at [616, 262] on input "checkbox" at bounding box center [617, 259] width 12 height 12
checkbox input "true"
click at [924, 370] on button "Select" at bounding box center [920, 375] width 66 height 25
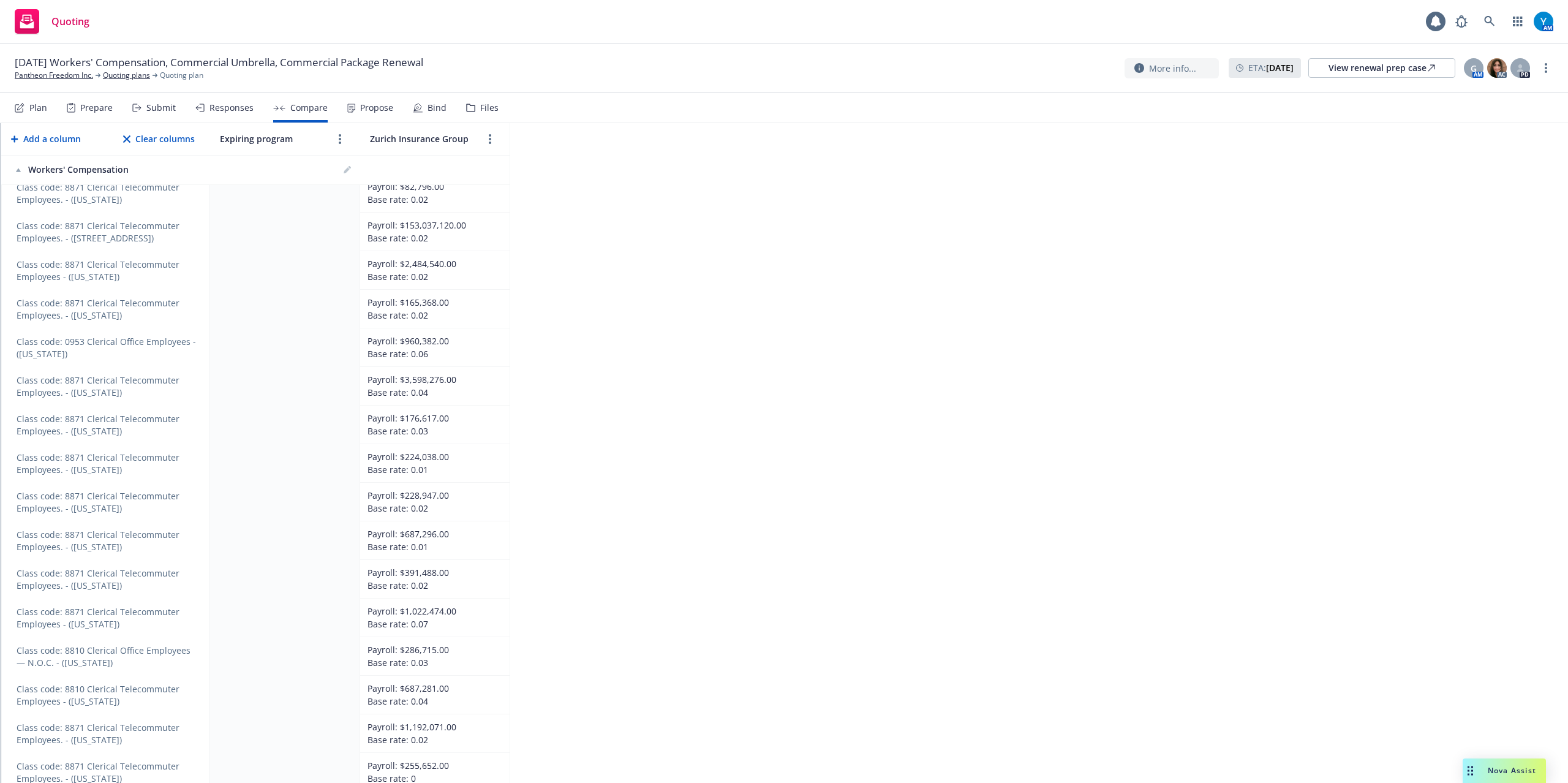
scroll to position [5872, 0]
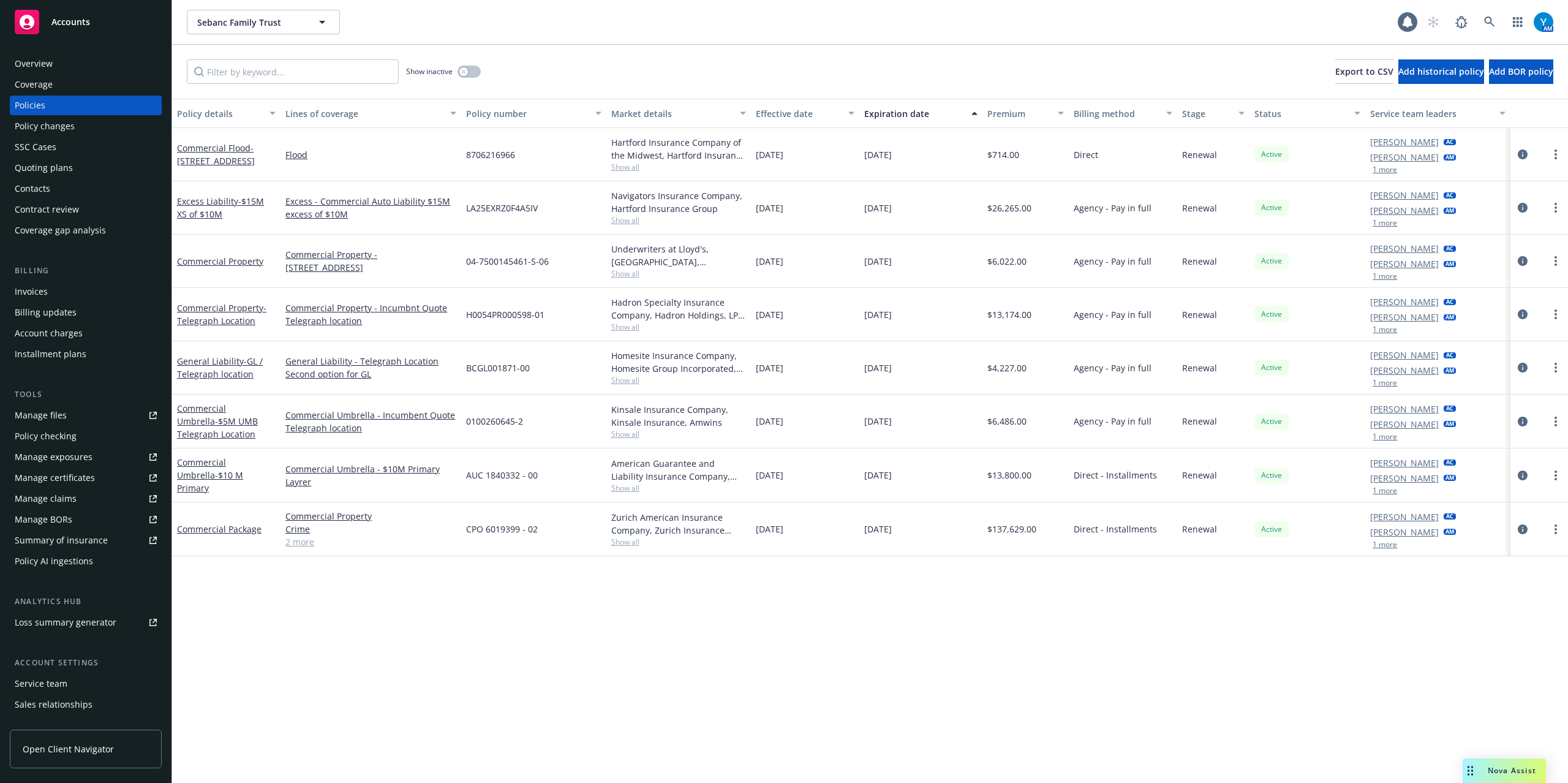
click at [54, 173] on div "Quoting plans" at bounding box center [44, 167] width 59 height 19
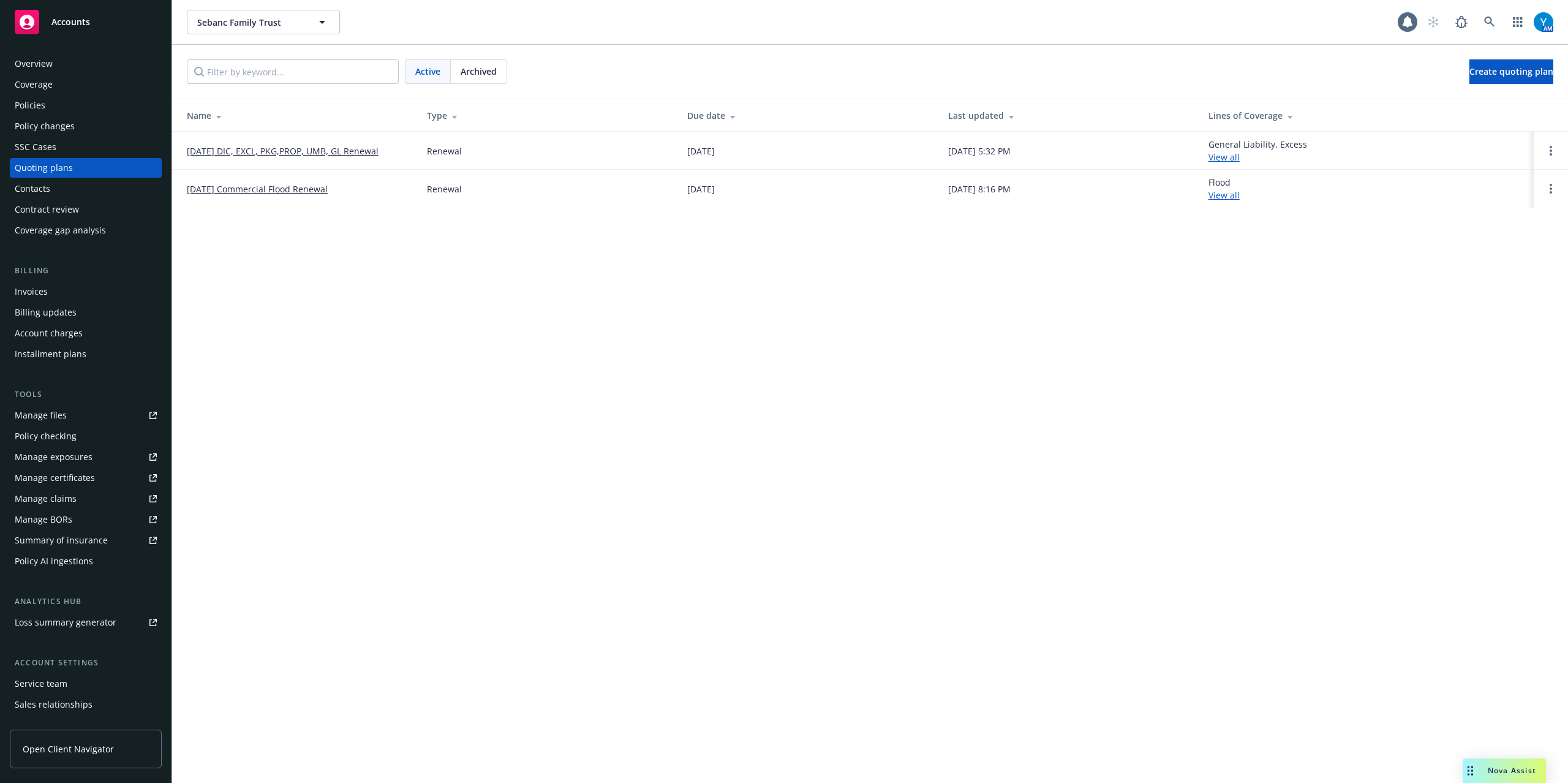
click at [291, 153] on link "[DATE] DIC, EXCL, PKG,PROP, UMB, GL Renewal" at bounding box center [282, 151] width 192 height 13
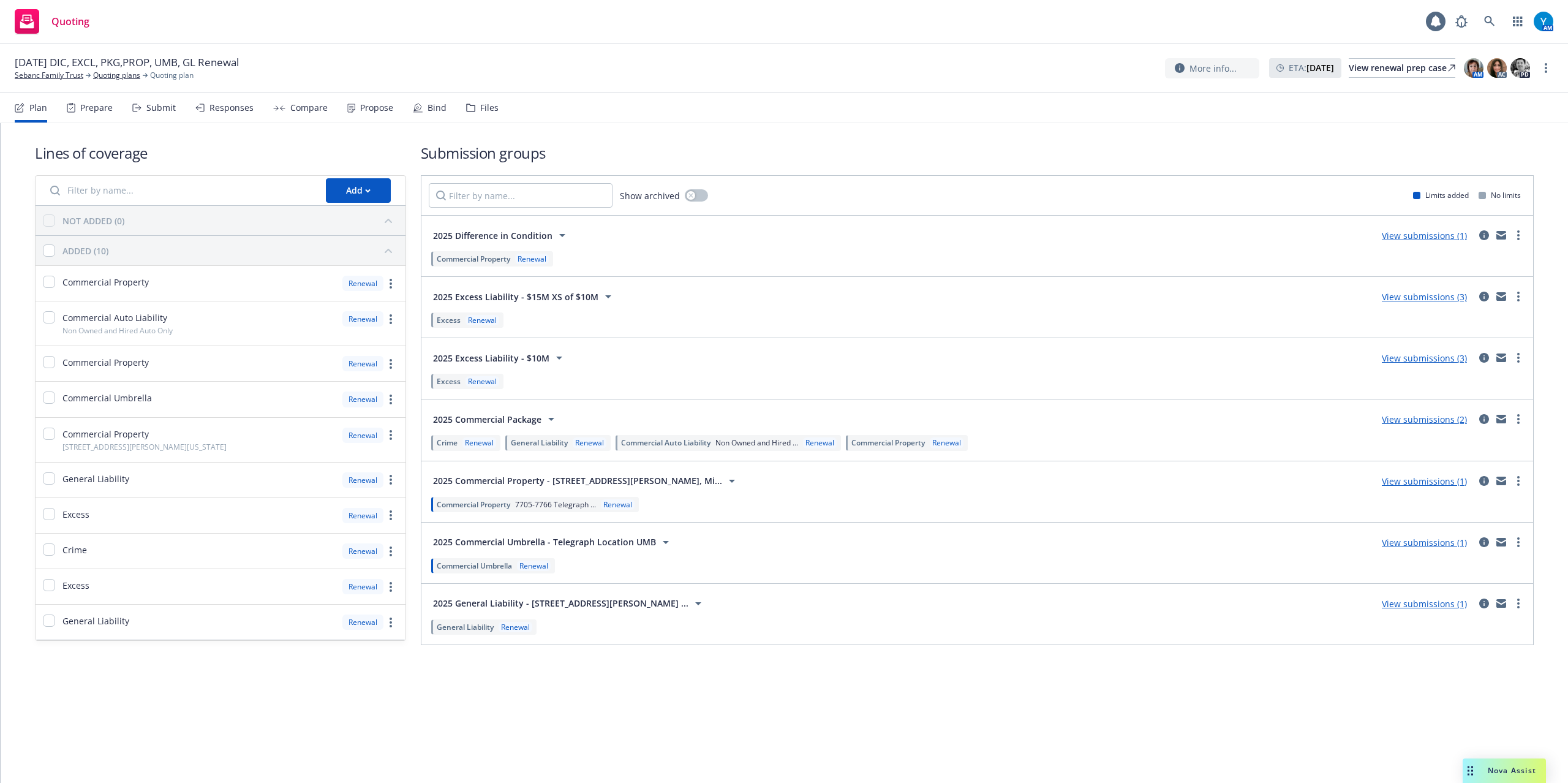
click at [428, 109] on div "Bind" at bounding box center [437, 107] width 19 height 10
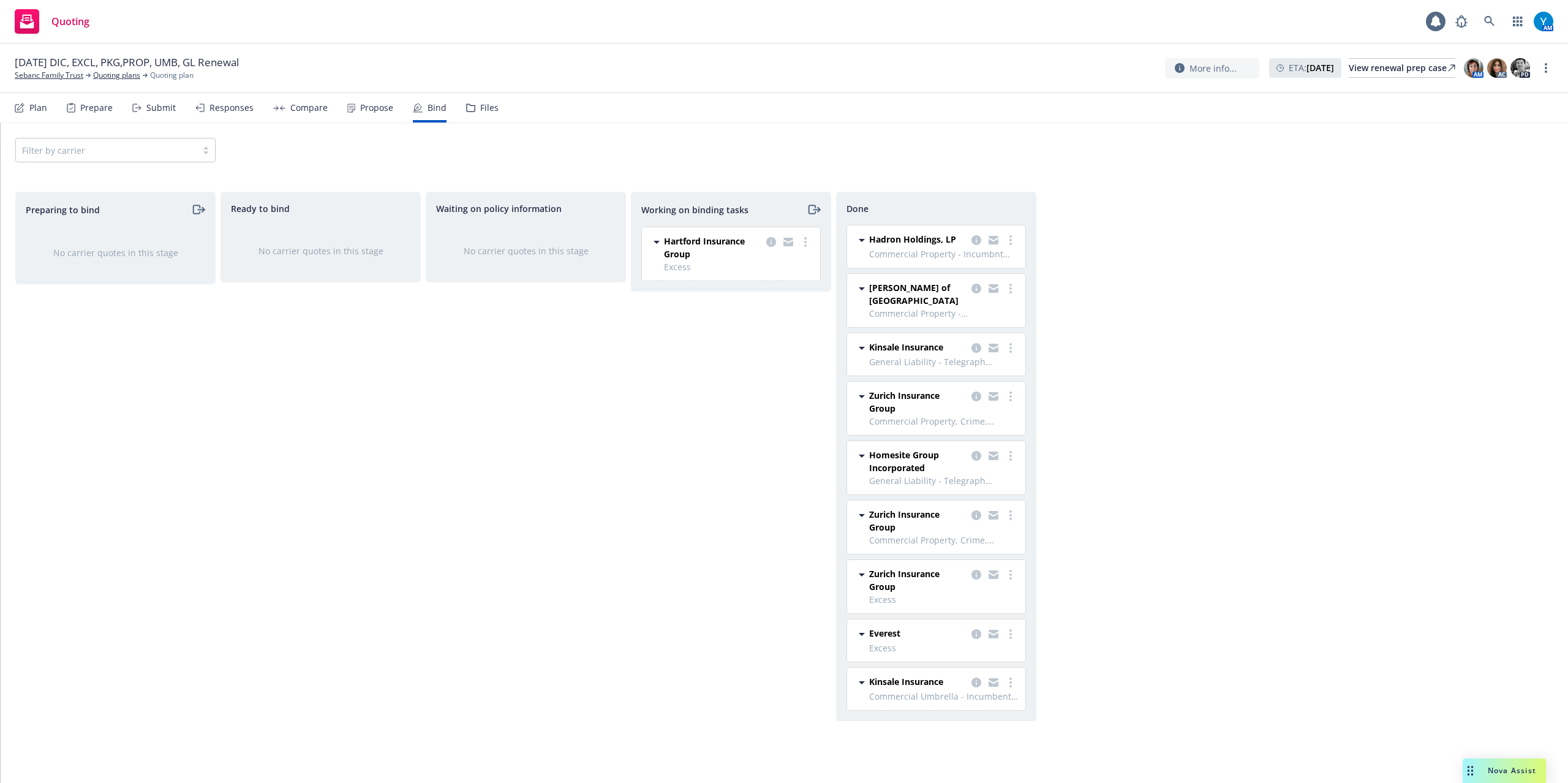
click at [373, 106] on div "Propose" at bounding box center [377, 107] width 33 height 10
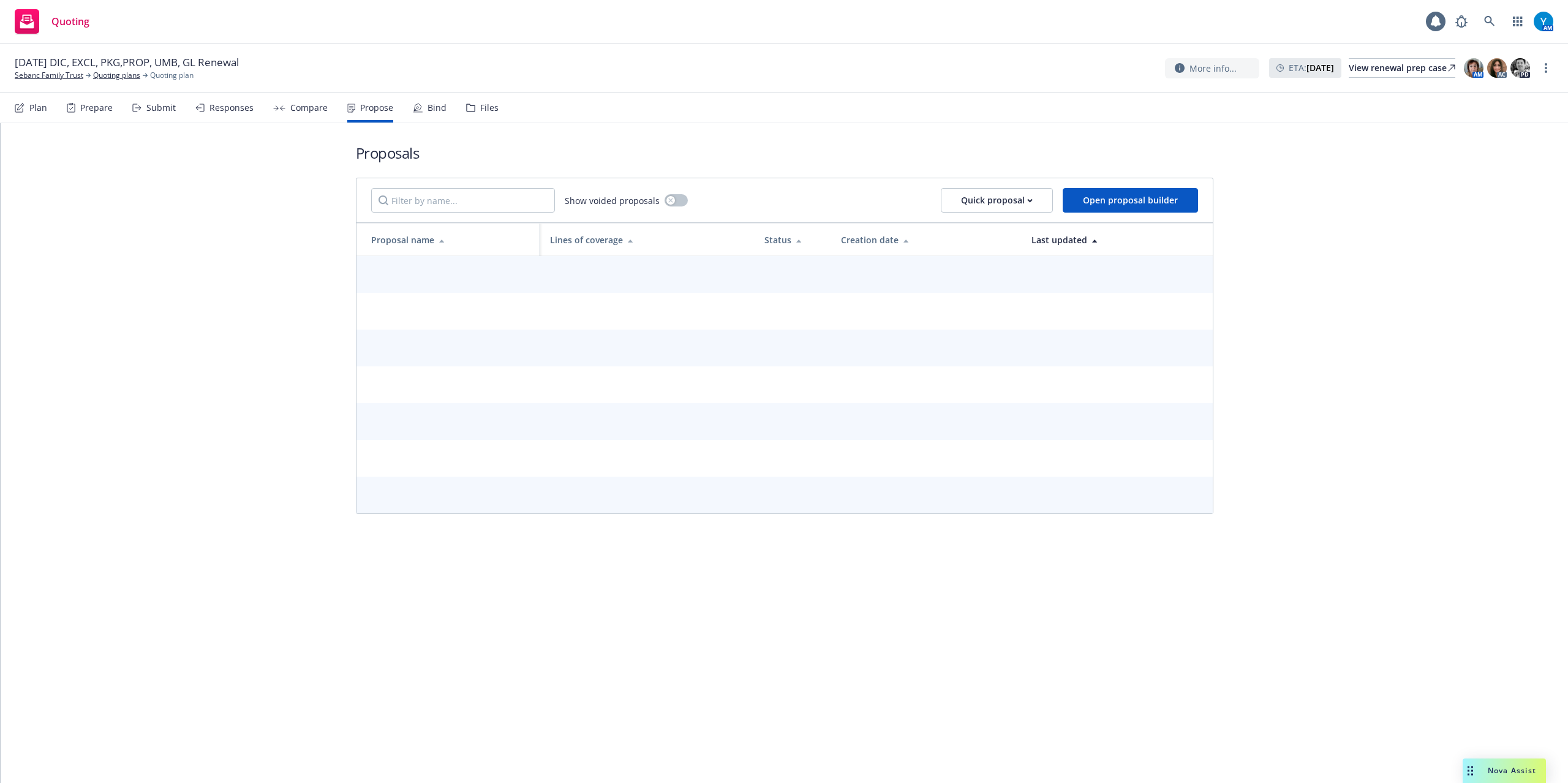
click at [307, 108] on div "Compare" at bounding box center [309, 107] width 38 height 10
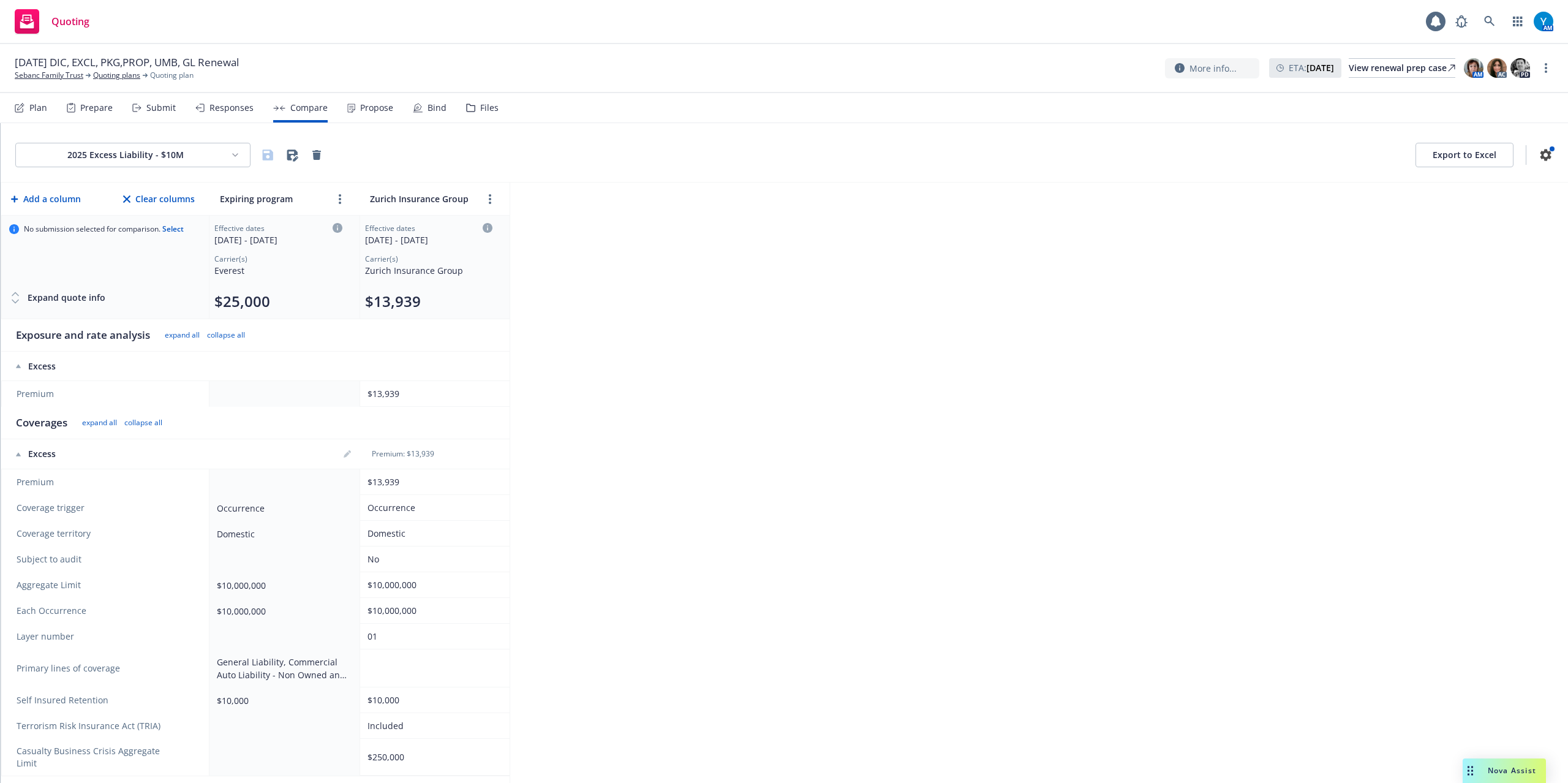
click at [236, 155] on html "Quoting 1 AM 09/09/25 DIC, EXCL, PKG,PROP, UMB, GL Renewal Sebanc Family Trust …" at bounding box center [784, 392] width 1568 height 783
click at [126, 200] on div "2025 General Liability - 7705-7766 Telegraph Rd, Taylor, MI 48180" at bounding box center [177, 201] width 348 height 20
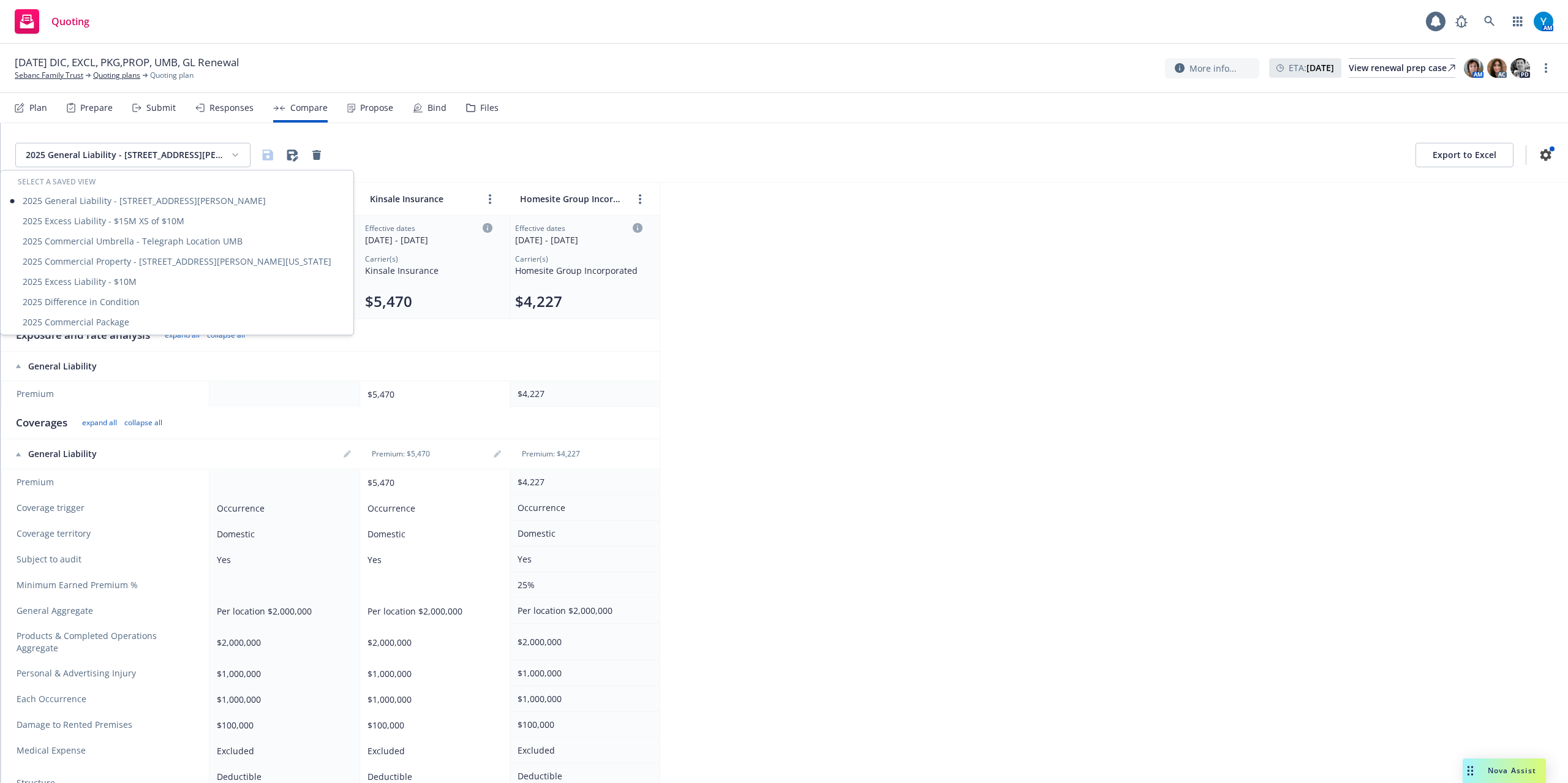
click at [238, 158] on html "Quoting 1 AM 09/09/25 DIC, EXCL, PKG,PROP, UMB, GL Renewal Sebanc Family Trust …" at bounding box center [784, 392] width 1568 height 783
click at [1111, 215] on html "Quoting 1 AM 09/09/25 DIC, EXCL, PKG,PROP, UMB, GL Renewal Sebanc Family Trust …" at bounding box center [784, 392] width 1568 height 783
